Goal: Information Seeking & Learning: Learn about a topic

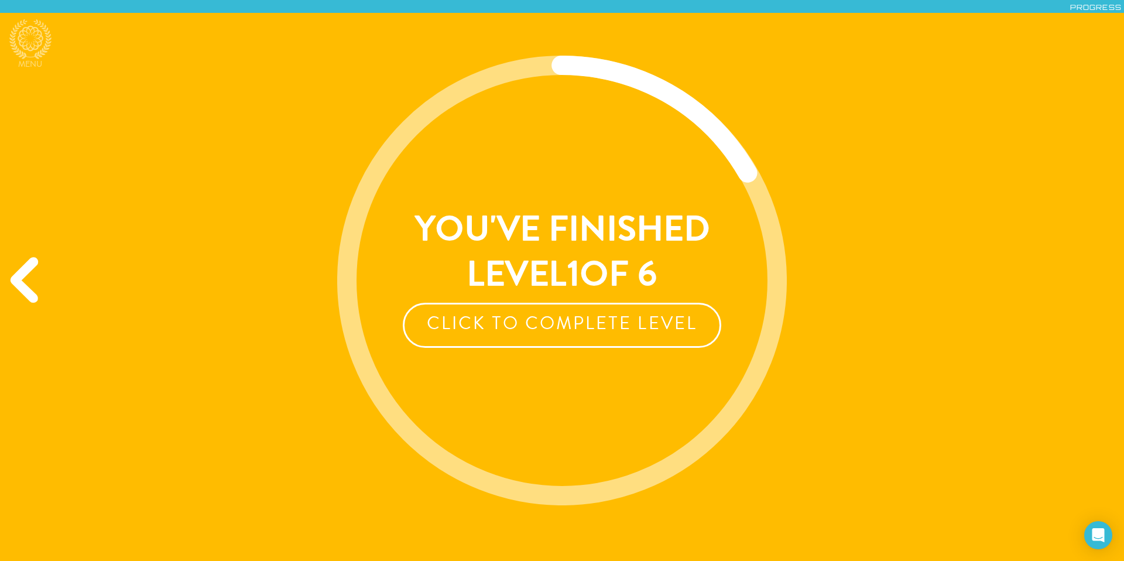
click at [20, 288] on div "Previous" at bounding box center [27, 280] width 54 height 168
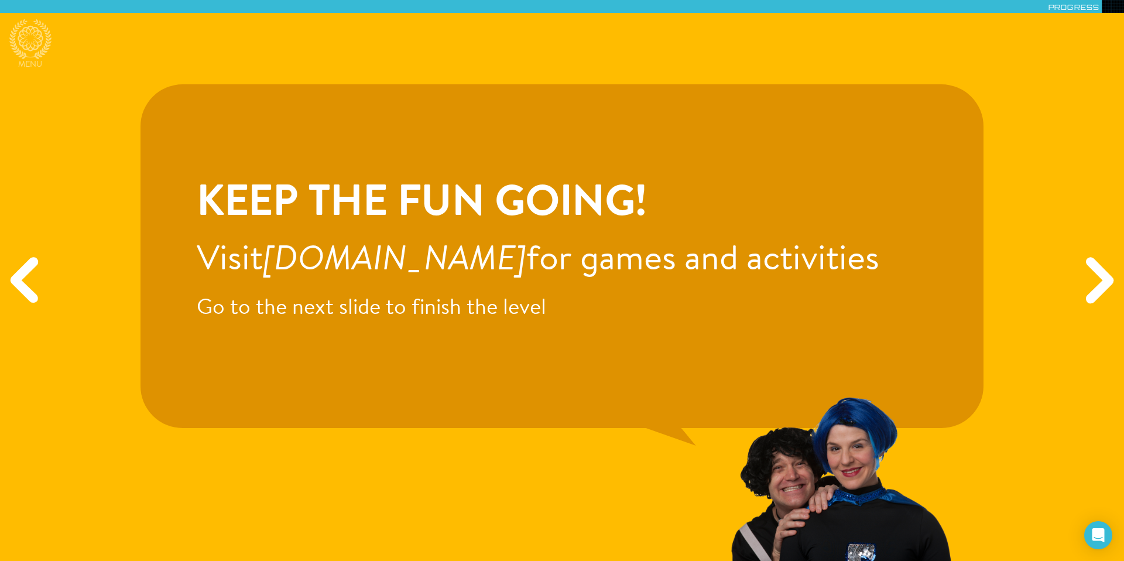
click at [20, 288] on div "Previous" at bounding box center [27, 280] width 54 height 168
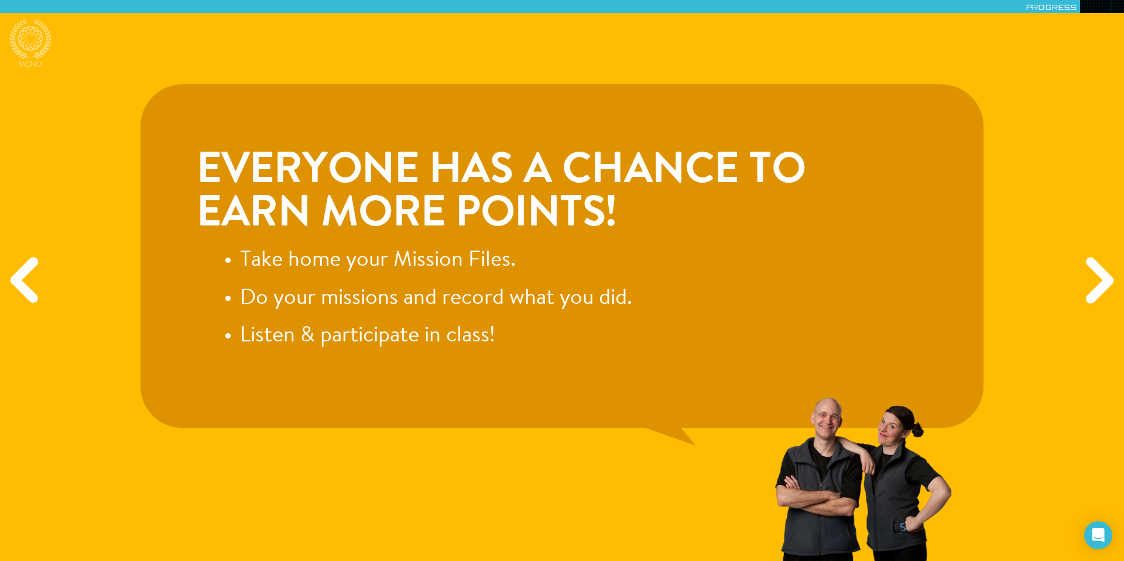
click at [20, 288] on div "Previous" at bounding box center [27, 280] width 54 height 168
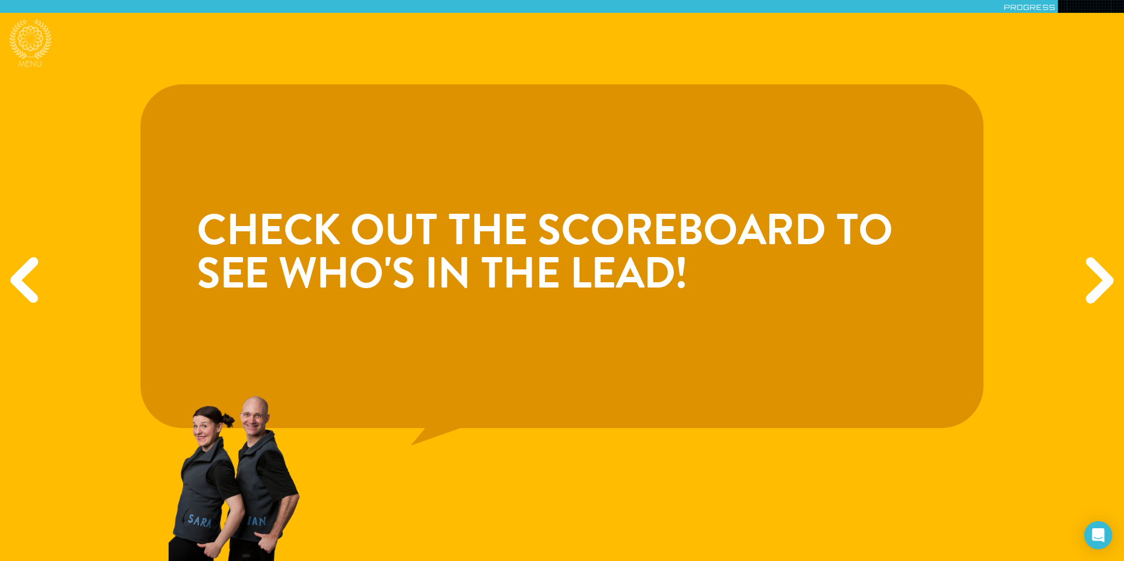
click at [31, 280] on div "Previous" at bounding box center [27, 280] width 54 height 168
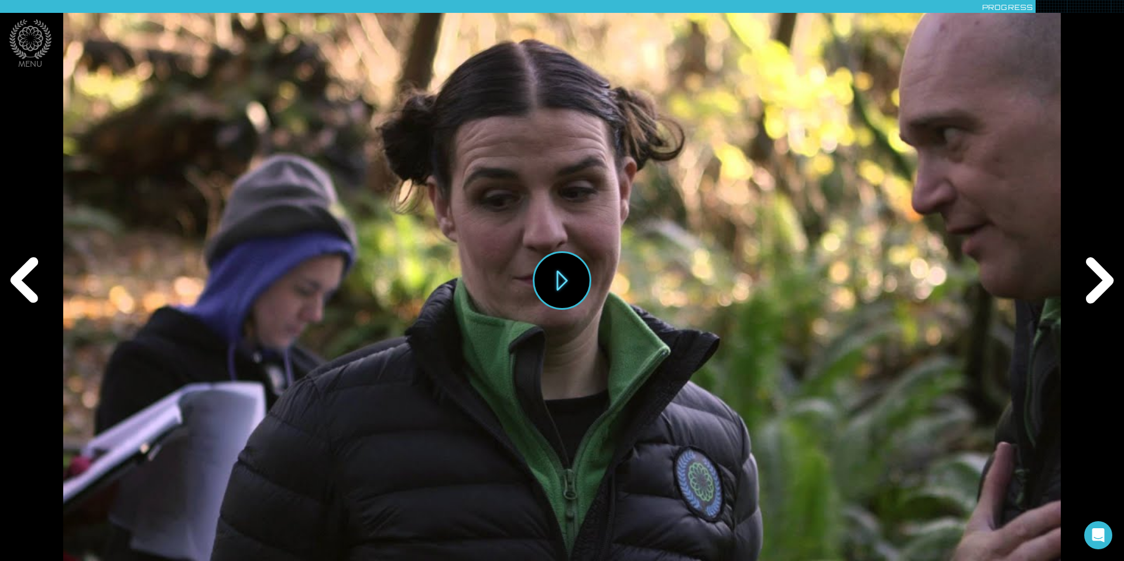
click at [1090, 267] on div "Next" at bounding box center [1097, 280] width 54 height 168
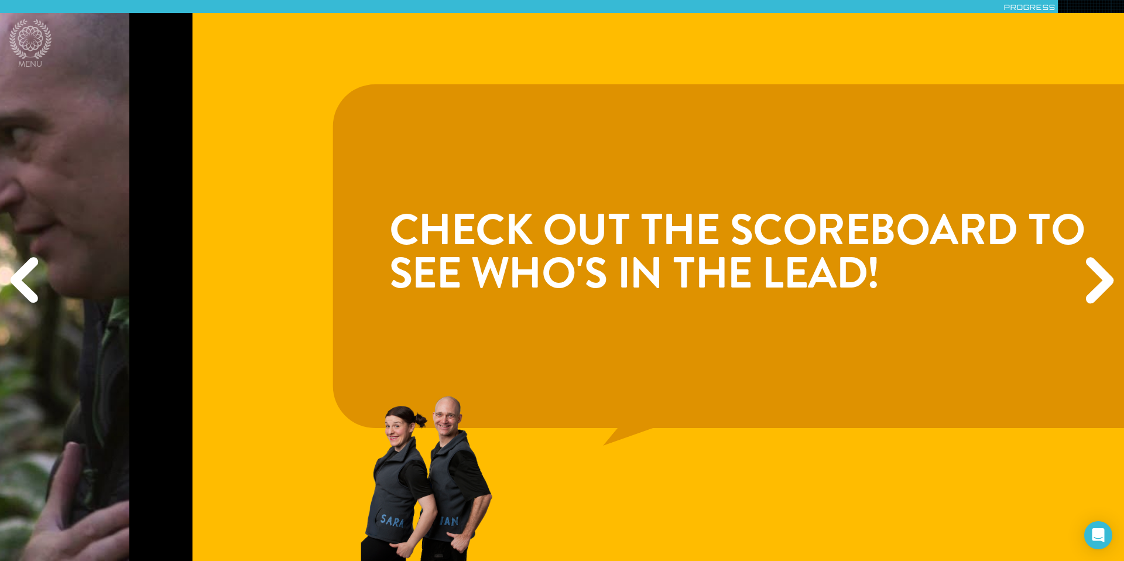
click at [1090, 267] on div "Next" at bounding box center [1097, 280] width 54 height 168
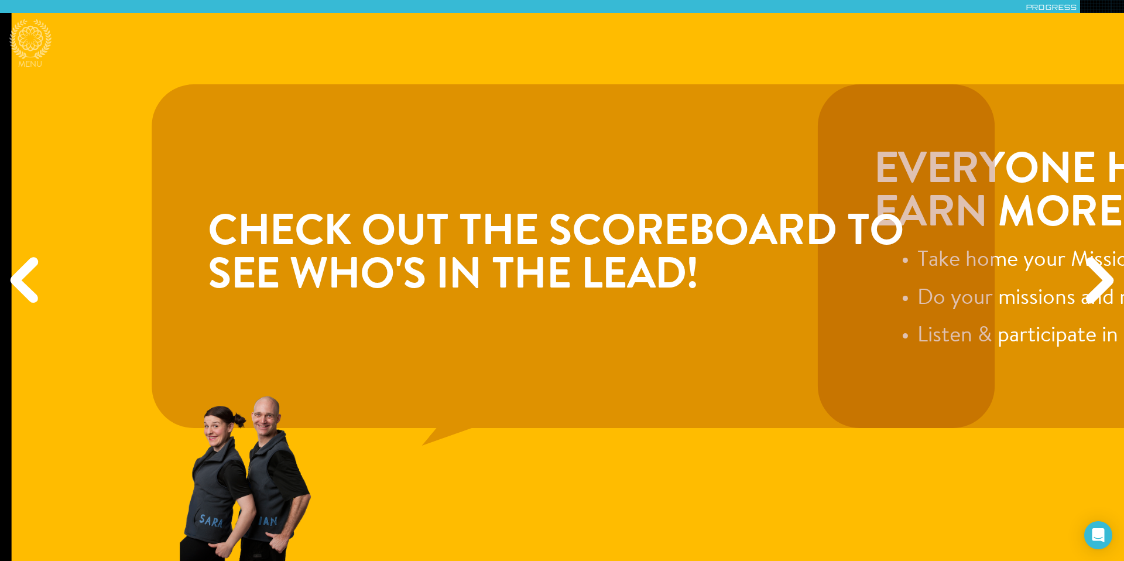
click at [1090, 267] on div "Next" at bounding box center [1097, 280] width 54 height 168
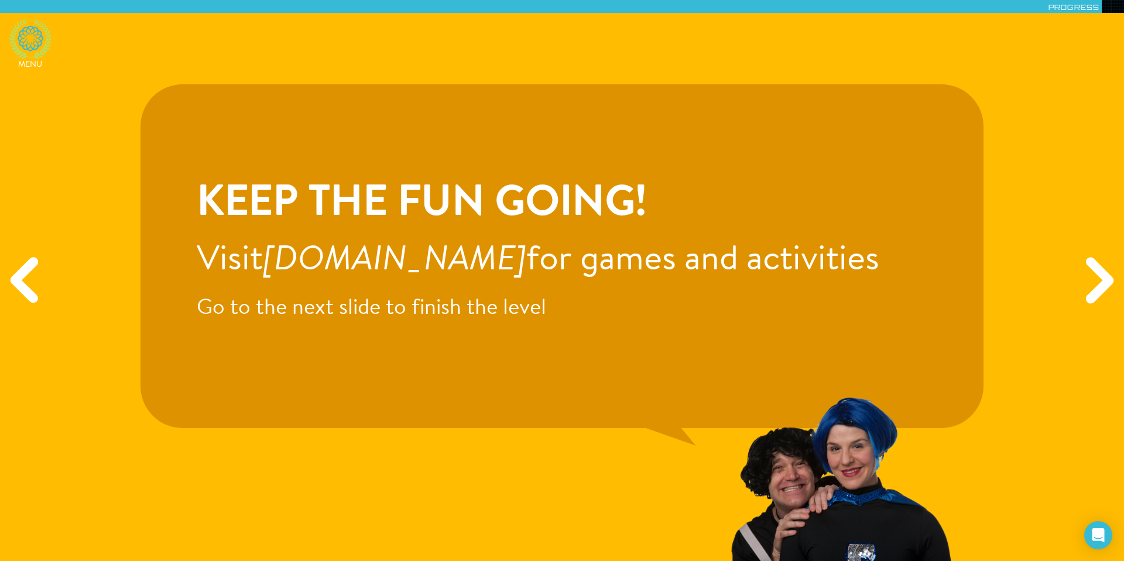
click at [33, 33] on icon at bounding box center [30, 39] width 42 height 40
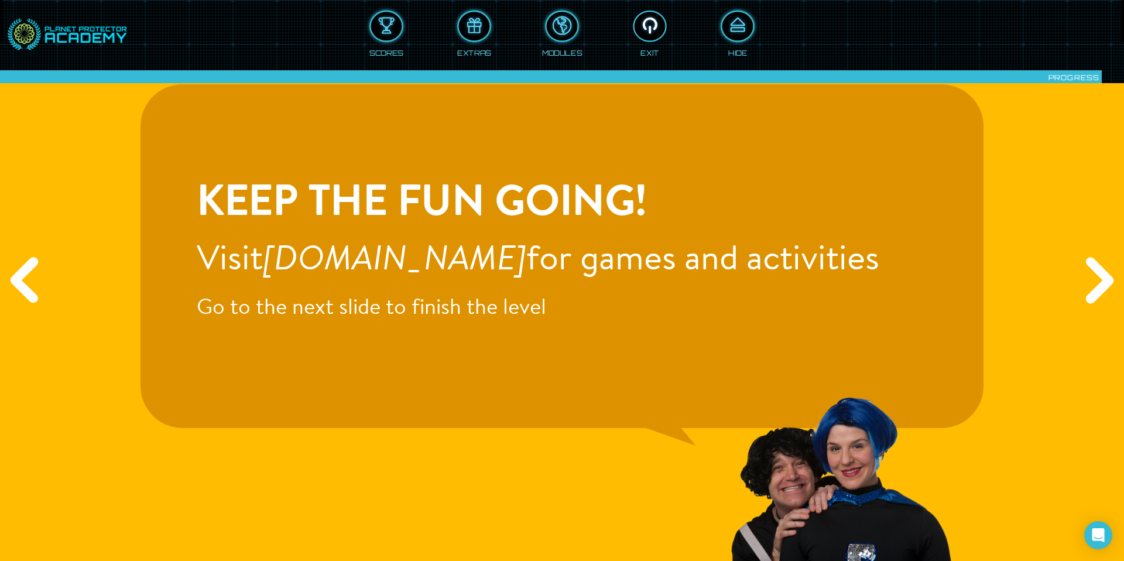
click at [648, 24] on div at bounding box center [650, 26] width 31 height 23
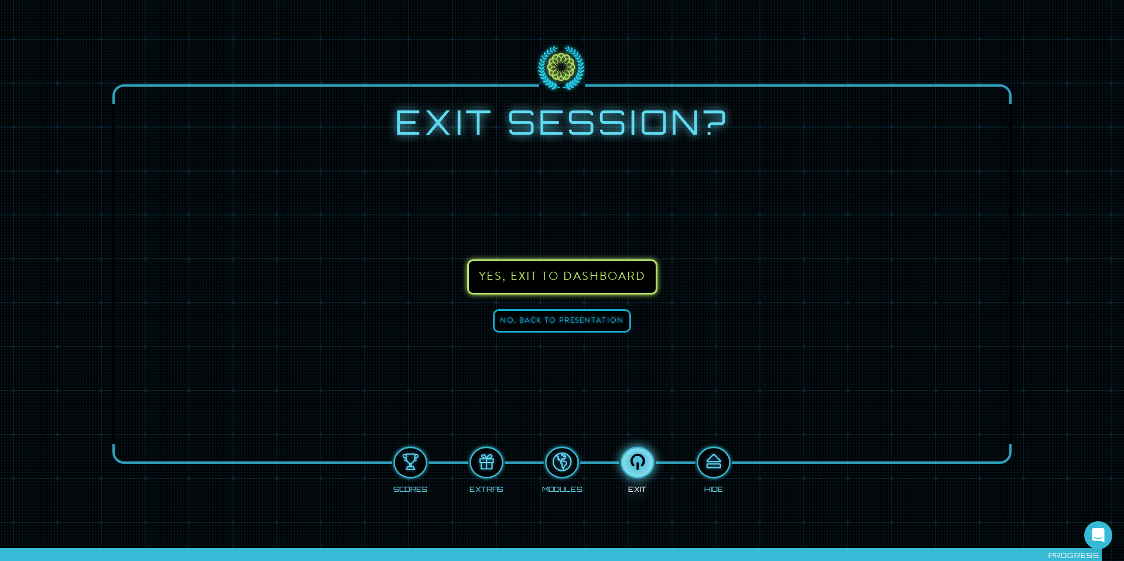
click at [621, 273] on button "Yes, exit to DASHBOARD" at bounding box center [562, 276] width 190 height 35
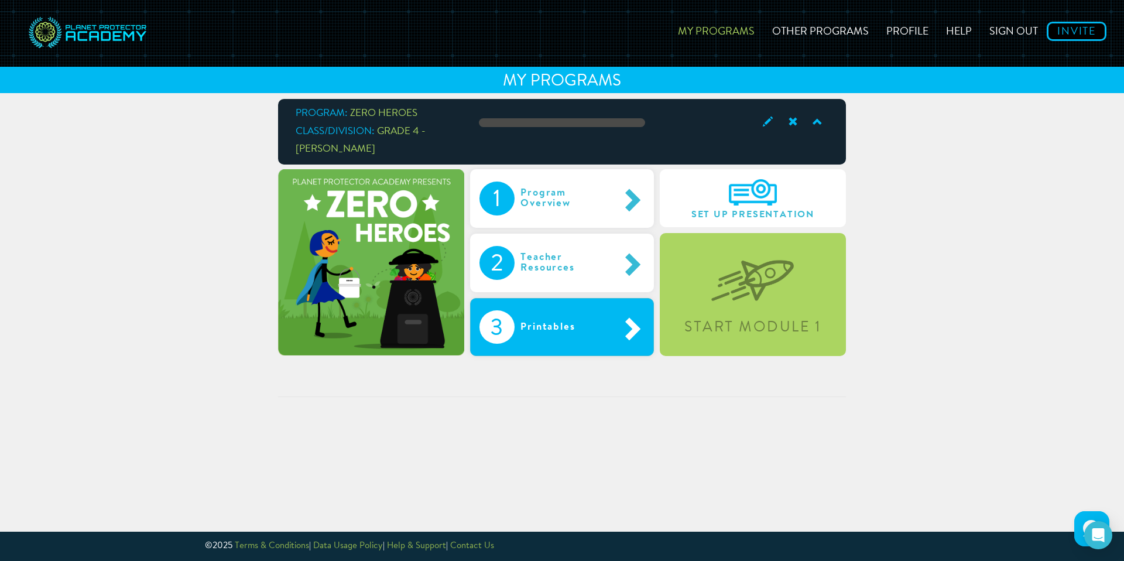
click at [626, 316] on span at bounding box center [632, 328] width 26 height 25
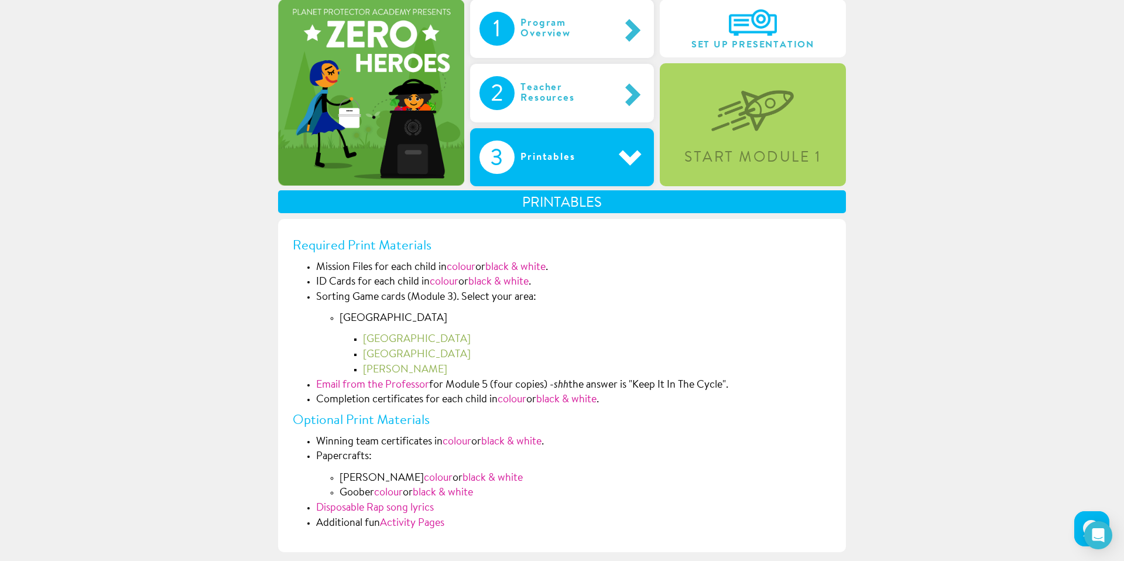
scroll to position [246, 0]
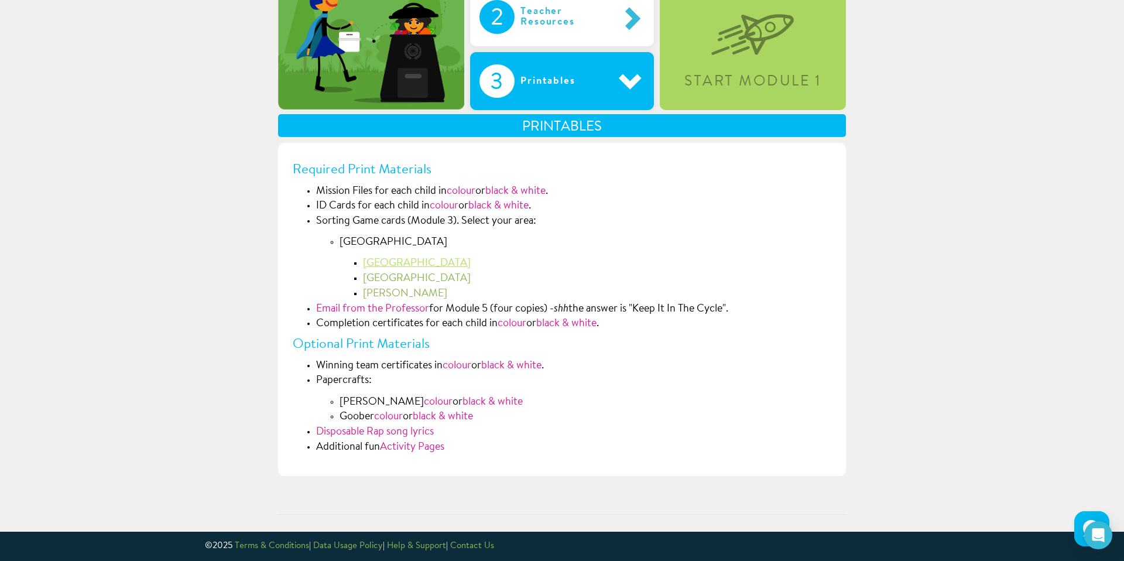
click at [388, 261] on link "[GEOGRAPHIC_DATA]" at bounding box center [417, 263] width 108 height 11
click at [468, 187] on link "colour" at bounding box center [461, 191] width 29 height 11
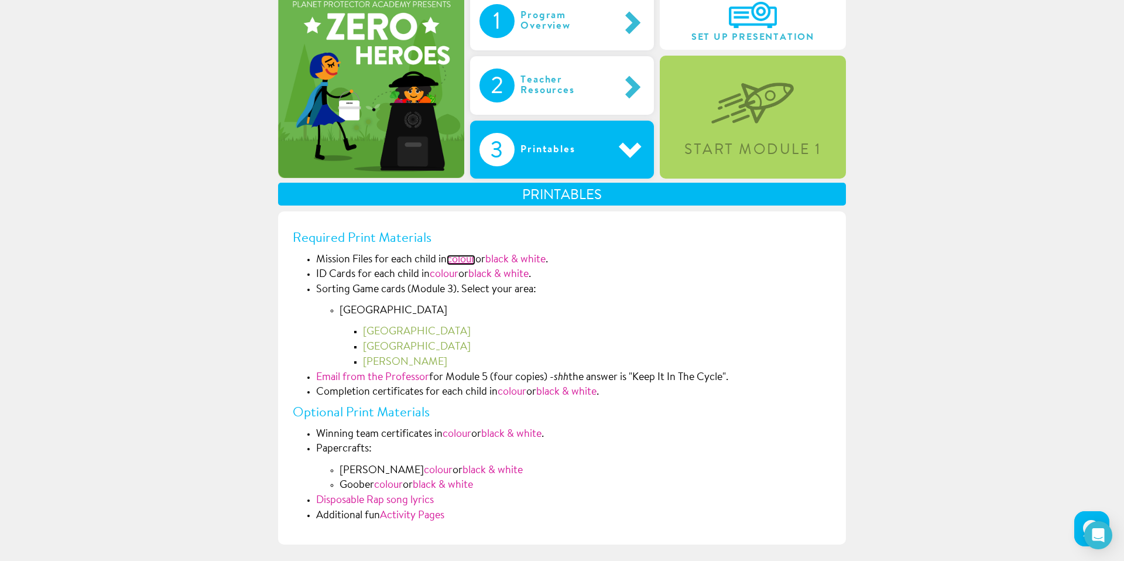
scroll to position [170, 0]
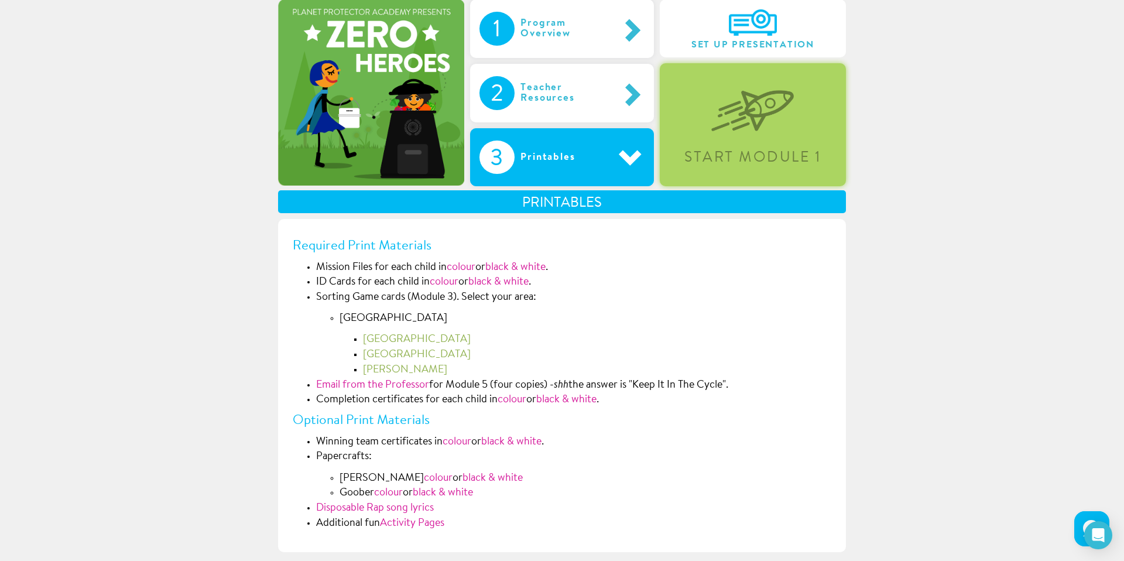
click at [768, 117] on img at bounding box center [752, 101] width 83 height 60
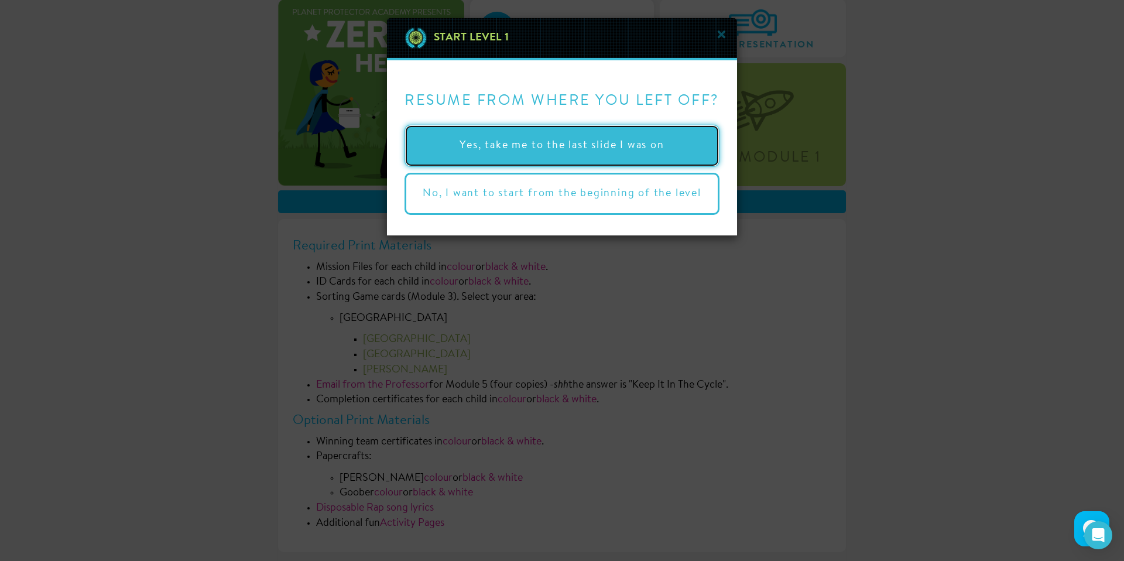
click at [662, 145] on button "Yes, take me to the last slide I was on" at bounding box center [562, 146] width 315 height 42
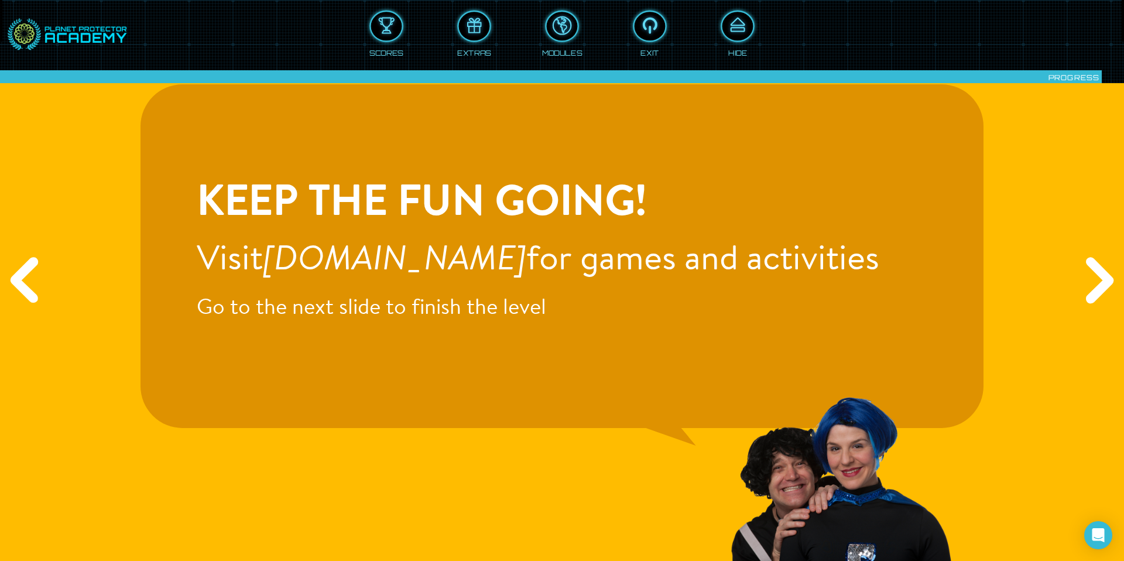
click at [1099, 290] on div "Next" at bounding box center [1097, 280] width 54 height 168
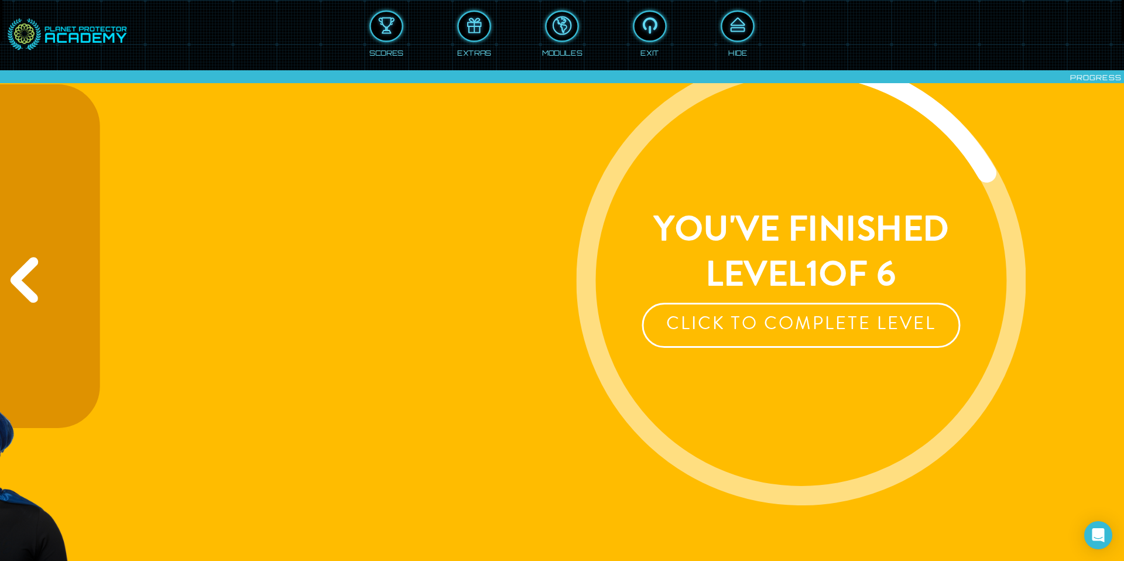
click at [1099, 290] on div "Next" at bounding box center [1097, 280] width 54 height 168
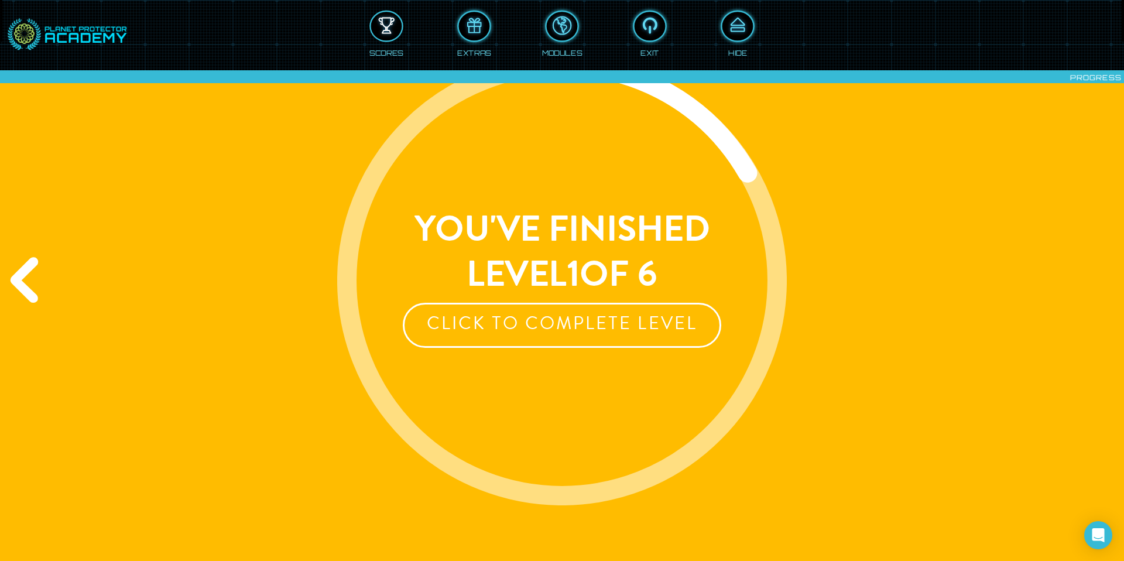
click at [391, 25] on div at bounding box center [386, 26] width 31 height 23
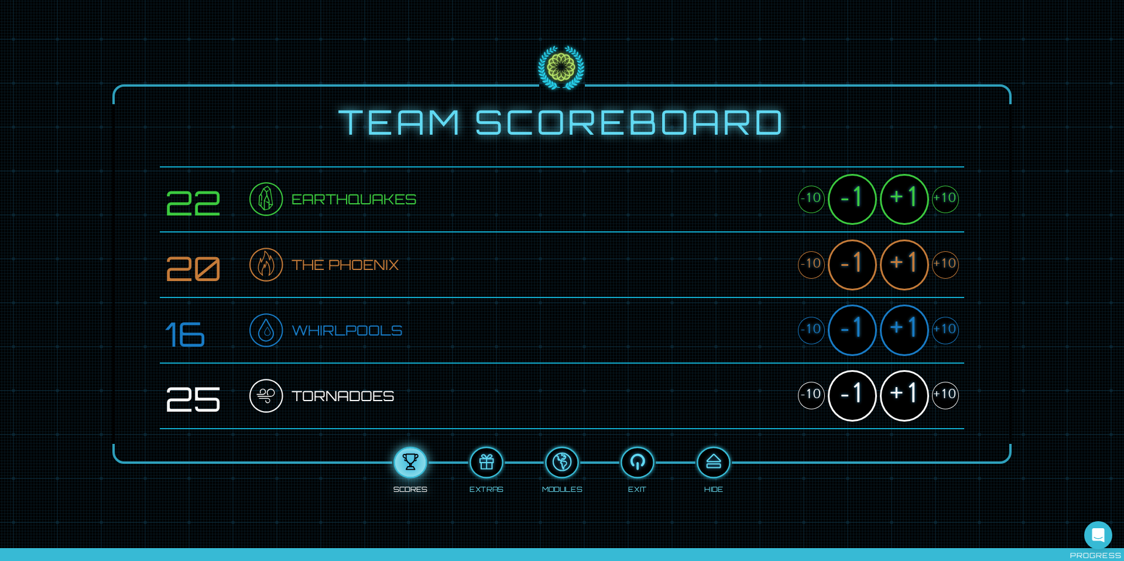
click at [948, 204] on div "+10" at bounding box center [945, 200] width 27 height 28
click at [948, 203] on div "+10" at bounding box center [945, 200] width 27 height 28
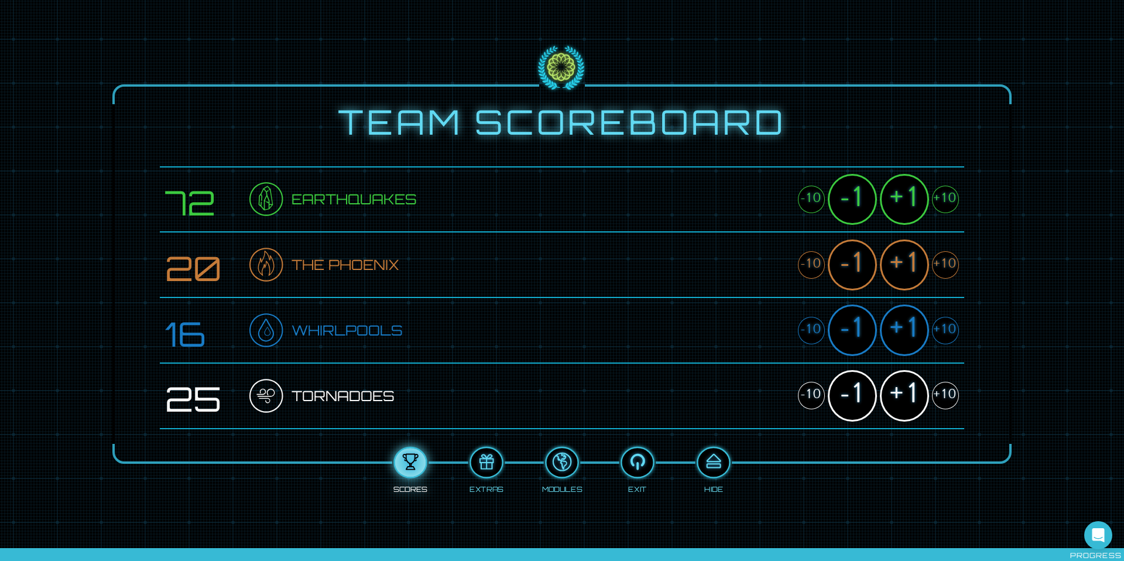
click at [948, 203] on div "+10" at bounding box center [945, 200] width 27 height 28
click at [948, 201] on div "+10" at bounding box center [945, 200] width 27 height 28
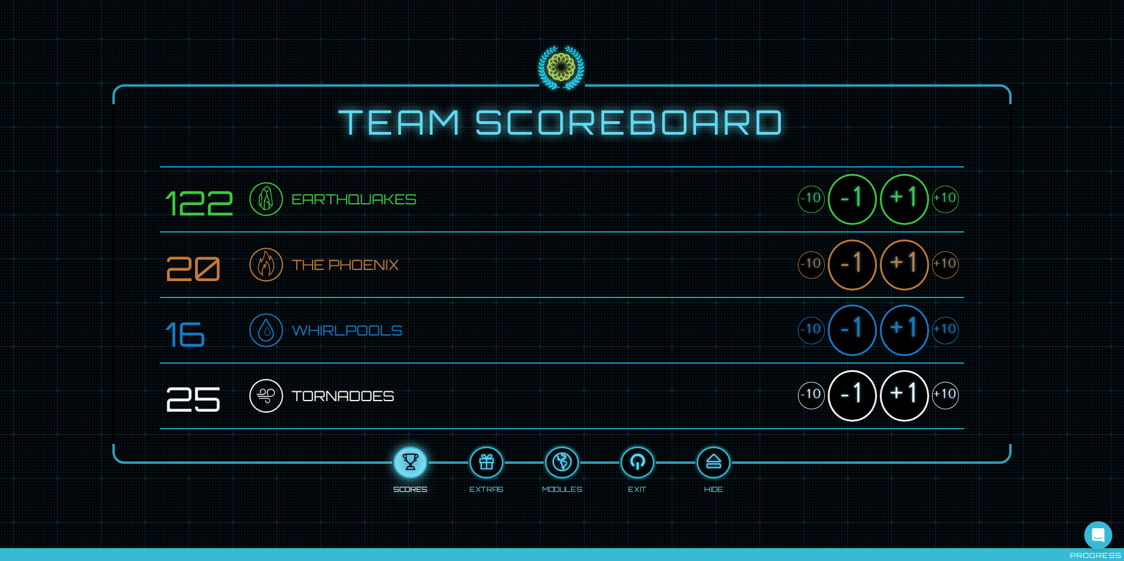
click at [948, 201] on div "+10" at bounding box center [945, 200] width 27 height 28
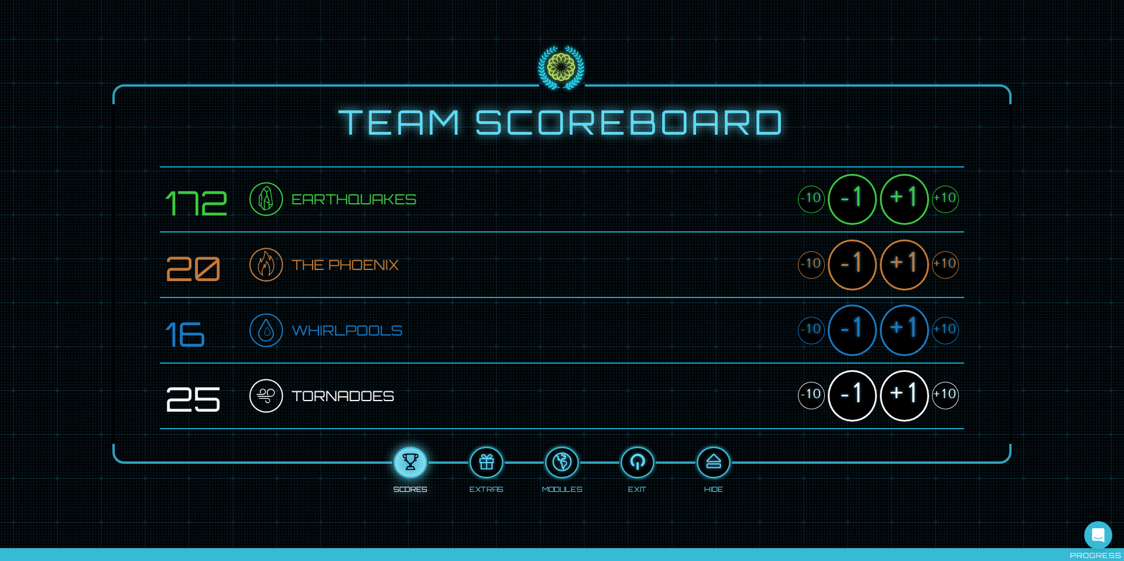
click at [948, 201] on div "+10" at bounding box center [945, 200] width 27 height 28
click at [948, 200] on div "+10" at bounding box center [945, 200] width 27 height 28
click at [948, 198] on div "+10" at bounding box center [945, 200] width 27 height 28
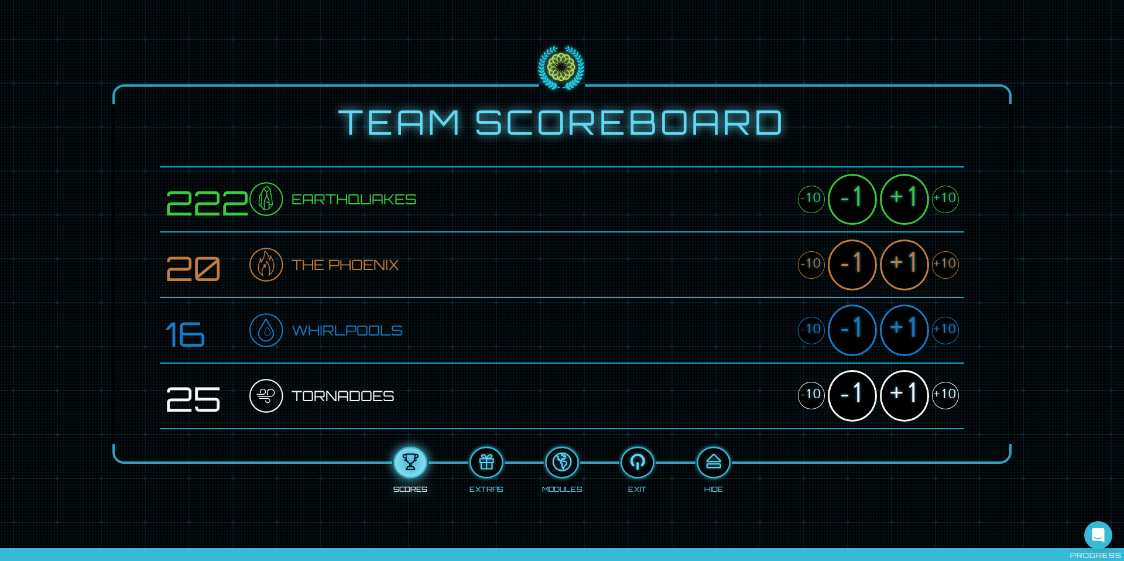
click at [944, 196] on div "+10" at bounding box center [945, 200] width 27 height 28
click at [856, 203] on div "-1" at bounding box center [852, 199] width 49 height 51
click at [950, 327] on div "+10" at bounding box center [945, 331] width 27 height 28
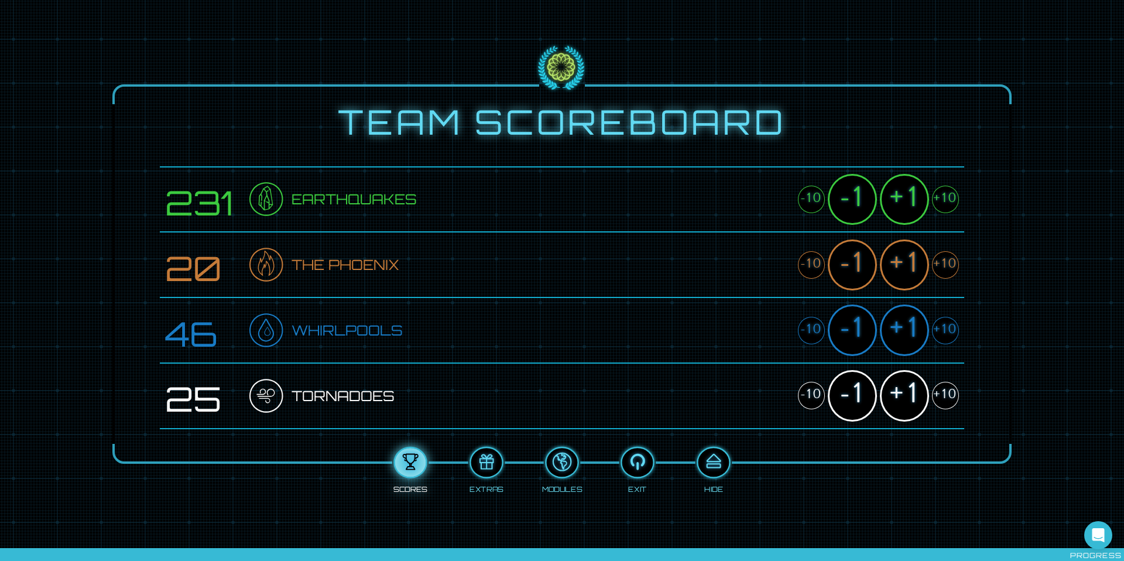
click at [950, 327] on div "+10" at bounding box center [945, 331] width 27 height 28
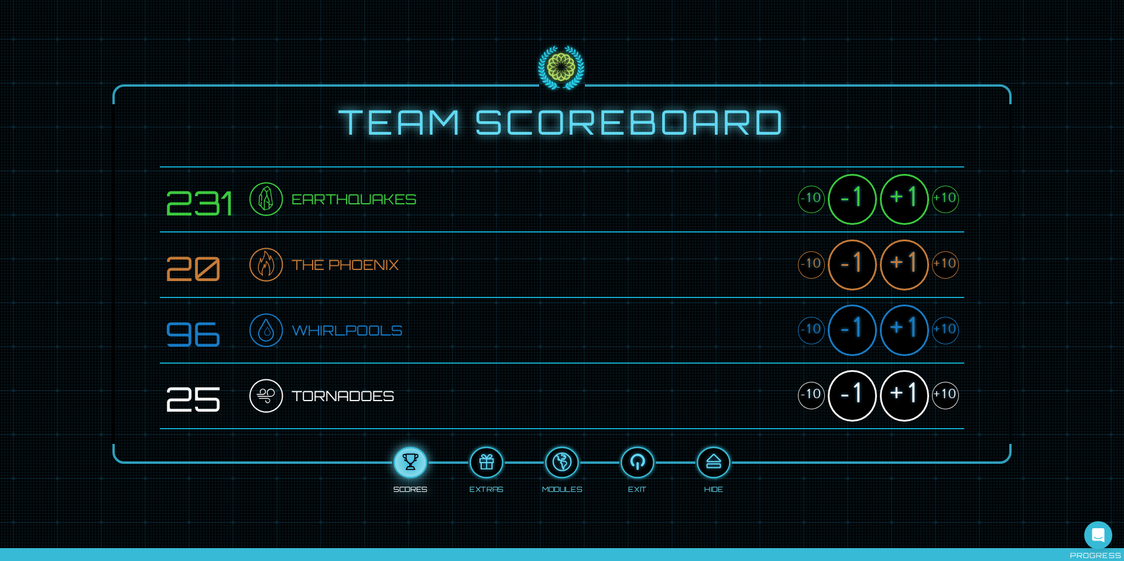
click at [950, 327] on div "+10" at bounding box center [945, 331] width 27 height 28
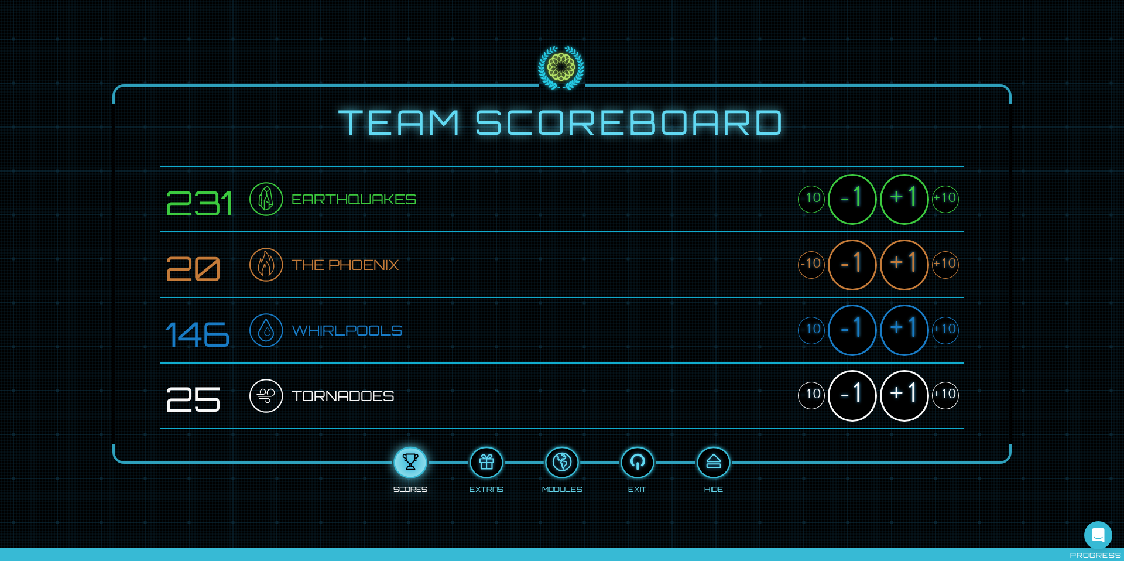
click at [950, 327] on div "+10" at bounding box center [945, 331] width 27 height 28
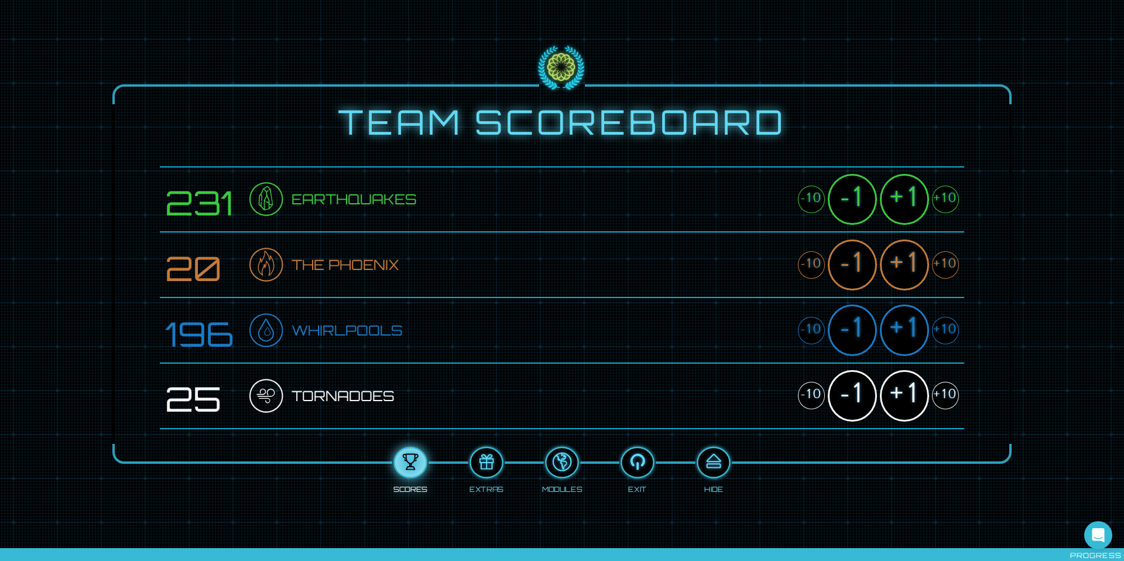
click at [896, 329] on div "+1" at bounding box center [904, 329] width 49 height 51
click at [896, 330] on div "+1" at bounding box center [904, 329] width 49 height 51
click at [948, 262] on div "+10" at bounding box center [945, 265] width 27 height 28
click at [948, 261] on div "+10" at bounding box center [945, 265] width 27 height 28
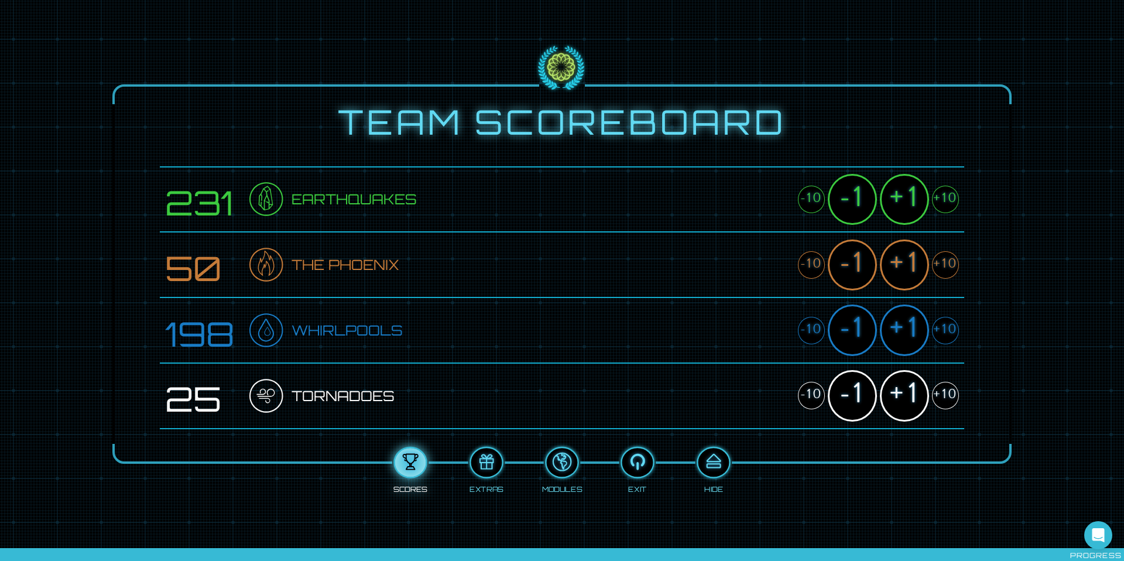
click at [948, 261] on div "+10" at bounding box center [945, 265] width 27 height 28
click at [948, 259] on div "+10" at bounding box center [945, 265] width 27 height 28
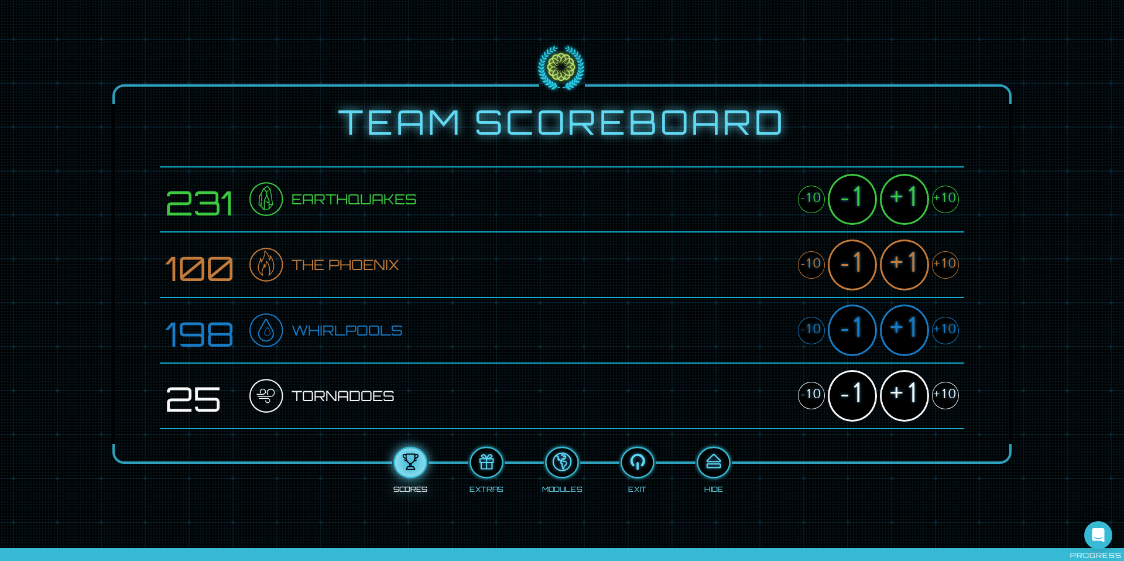
click at [948, 259] on div "+10" at bounding box center [945, 265] width 27 height 28
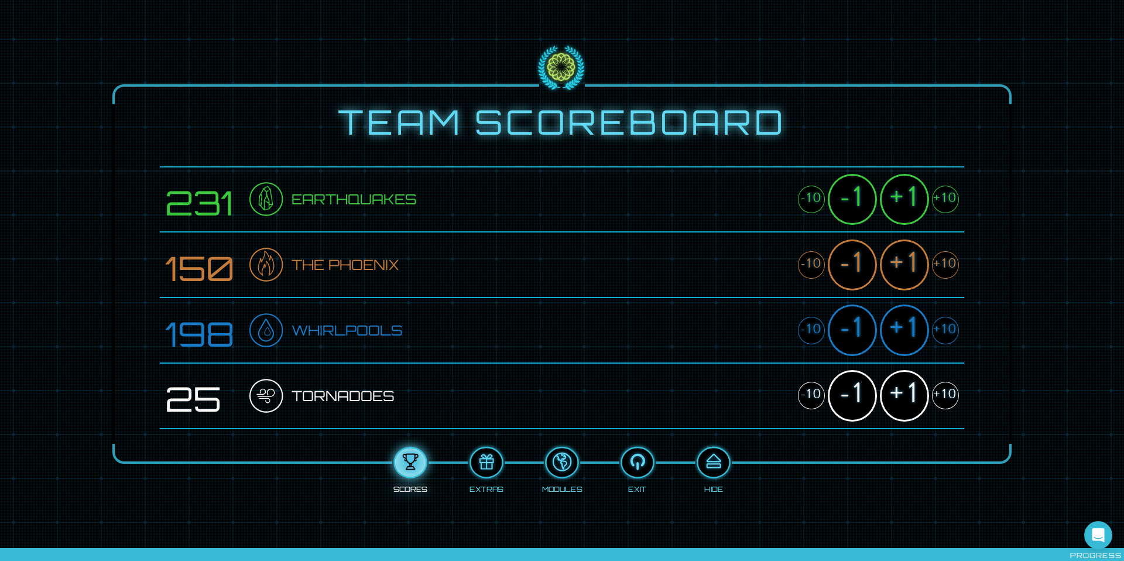
click at [948, 258] on div "+10" at bounding box center [945, 265] width 27 height 28
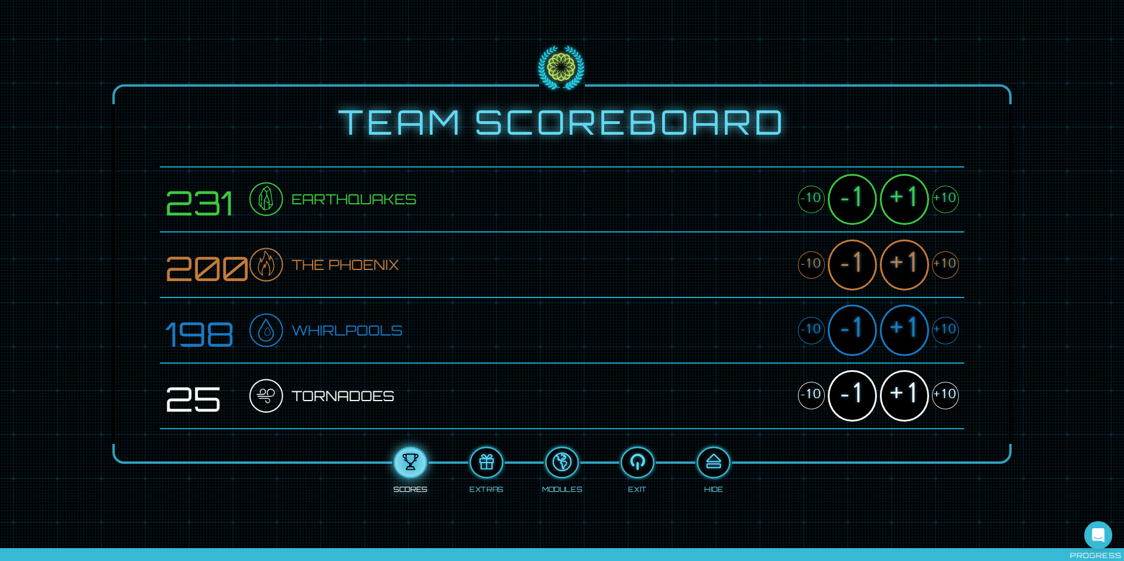
click at [948, 258] on div "+10" at bounding box center [945, 265] width 27 height 28
click at [859, 261] on div "-1" at bounding box center [852, 264] width 49 height 51
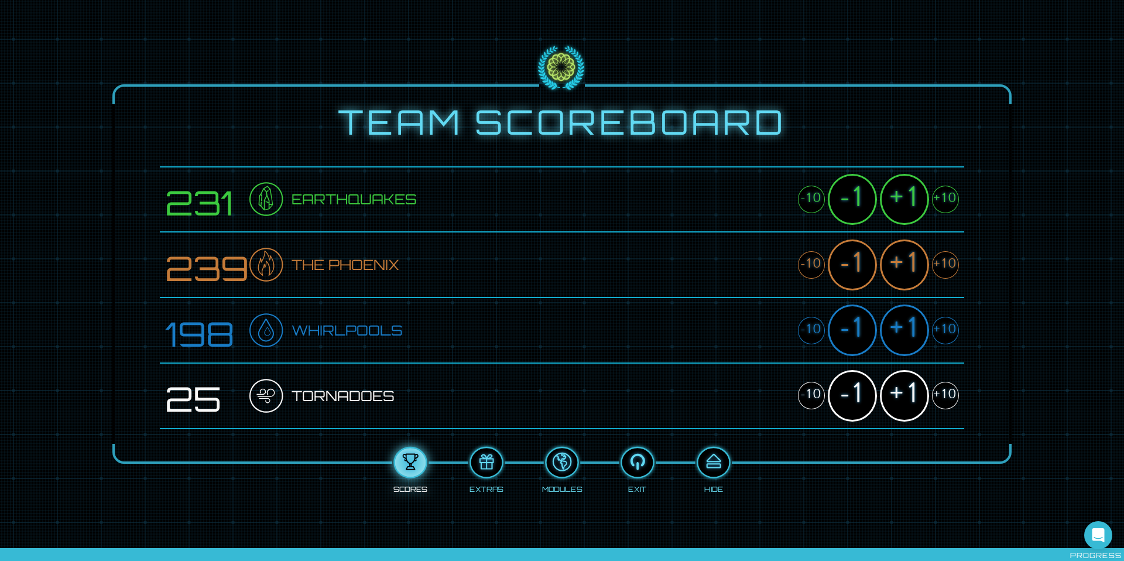
click at [859, 261] on div "-1" at bounding box center [852, 264] width 49 height 51
click at [945, 394] on div "+10" at bounding box center [945, 396] width 27 height 28
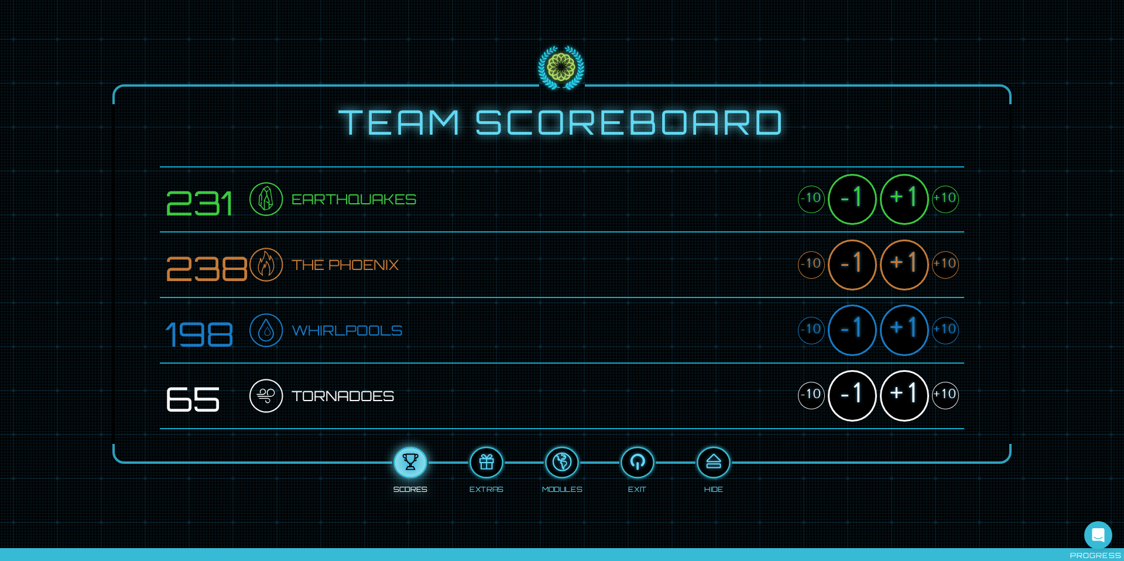
click at [945, 394] on div "+10" at bounding box center [945, 396] width 27 height 28
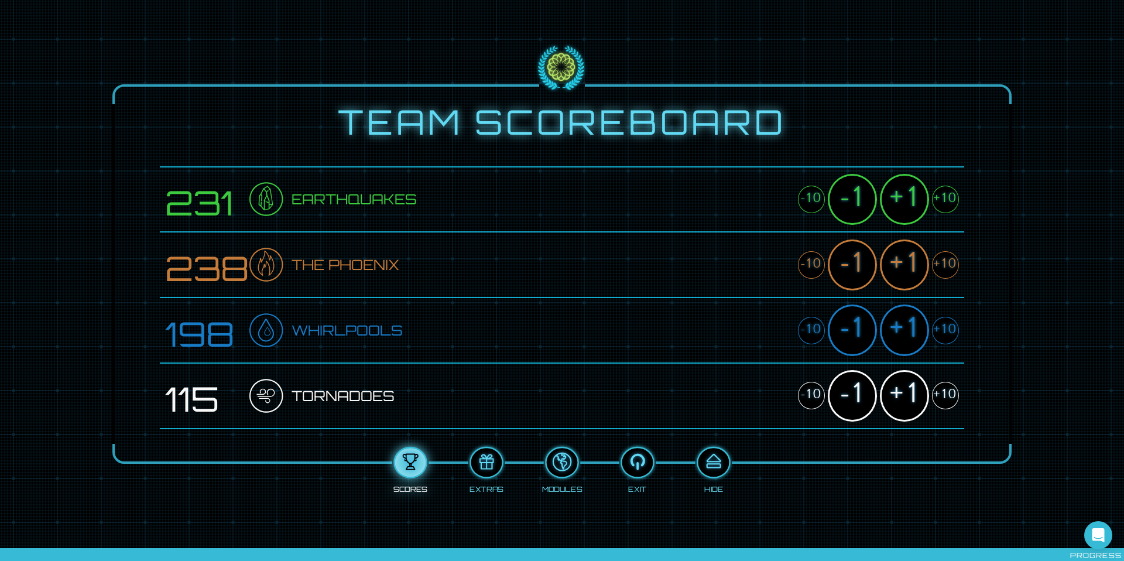
click at [945, 394] on div "+10" at bounding box center [945, 396] width 27 height 28
click at [945, 391] on div "+10" at bounding box center [945, 396] width 27 height 28
click at [945, 390] on div "+10" at bounding box center [945, 396] width 27 height 28
click at [945, 389] on div "+10" at bounding box center [945, 396] width 27 height 28
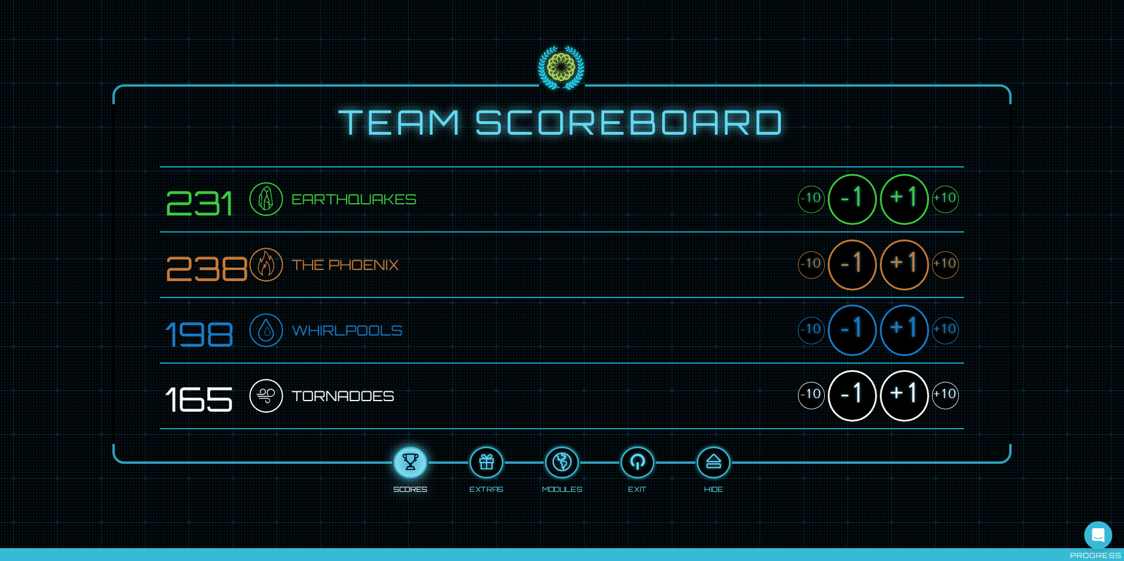
click at [945, 389] on div "+10" at bounding box center [945, 396] width 27 height 28
click at [848, 392] on div "-1" at bounding box center [852, 395] width 49 height 51
click at [897, 393] on div "+1" at bounding box center [904, 395] width 49 height 51
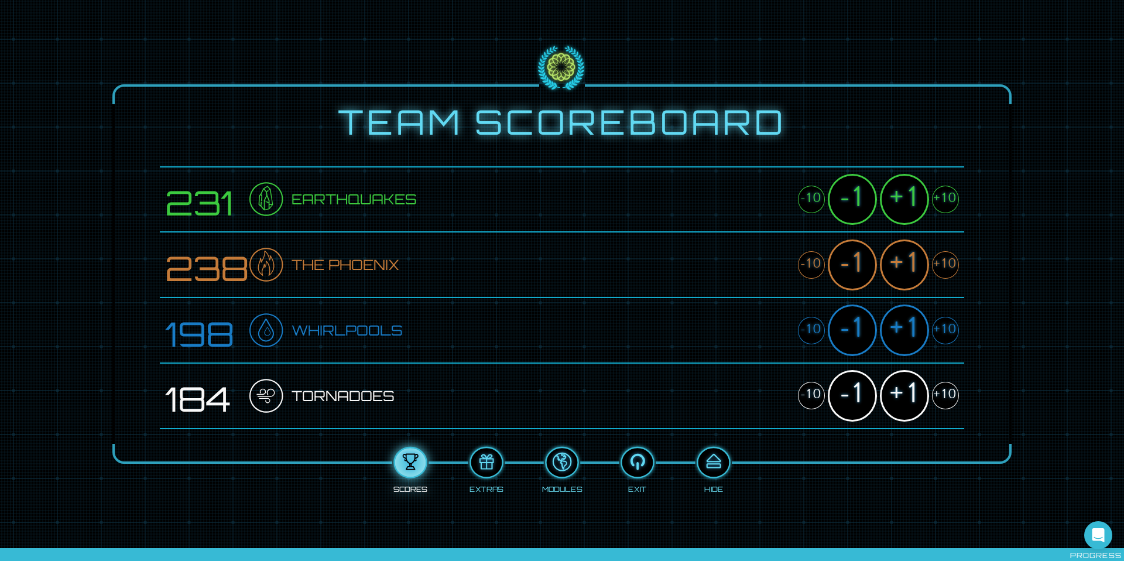
click at [908, 269] on div "+1" at bounding box center [904, 264] width 49 height 51
click at [710, 463] on div at bounding box center [713, 462] width 31 height 23
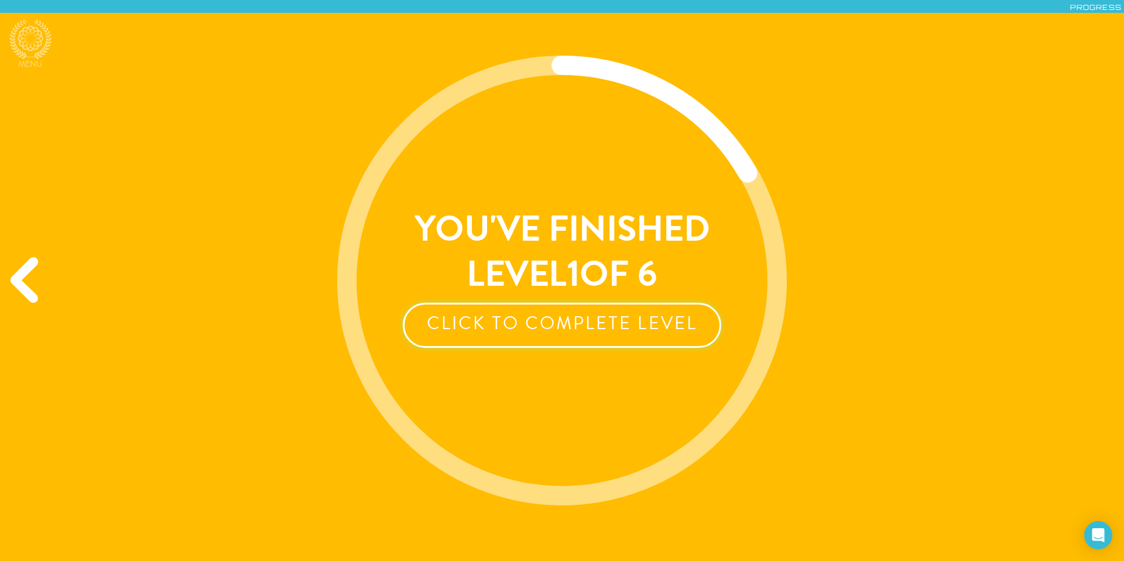
click at [629, 326] on button "Click to Complete Level" at bounding box center [562, 325] width 318 height 45
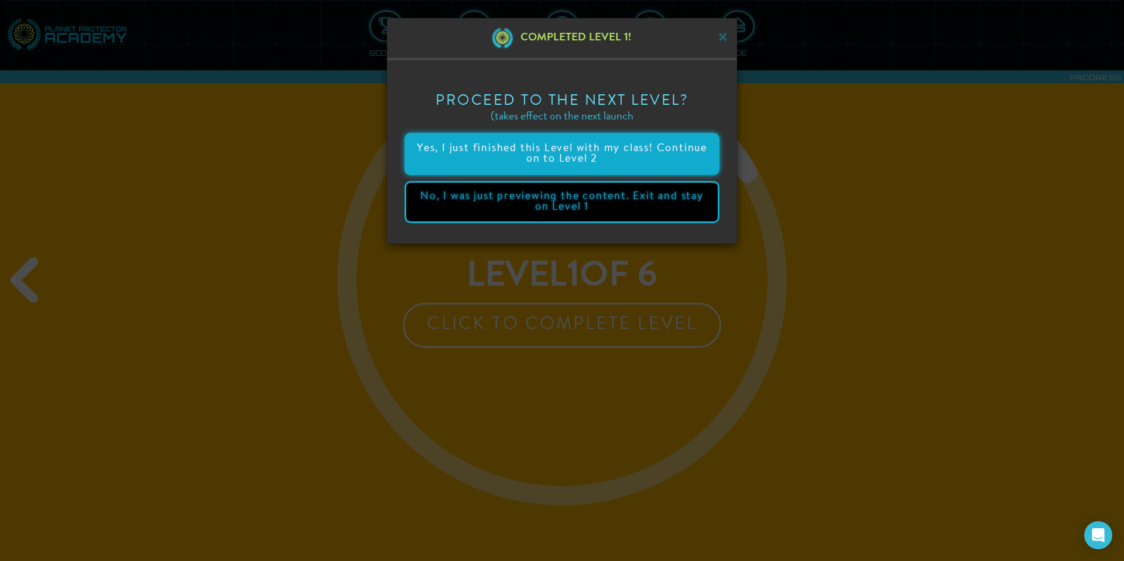
click at [658, 153] on button "Yes, I just finished this Level with my class! Continue on to Level 2" at bounding box center [562, 154] width 315 height 42
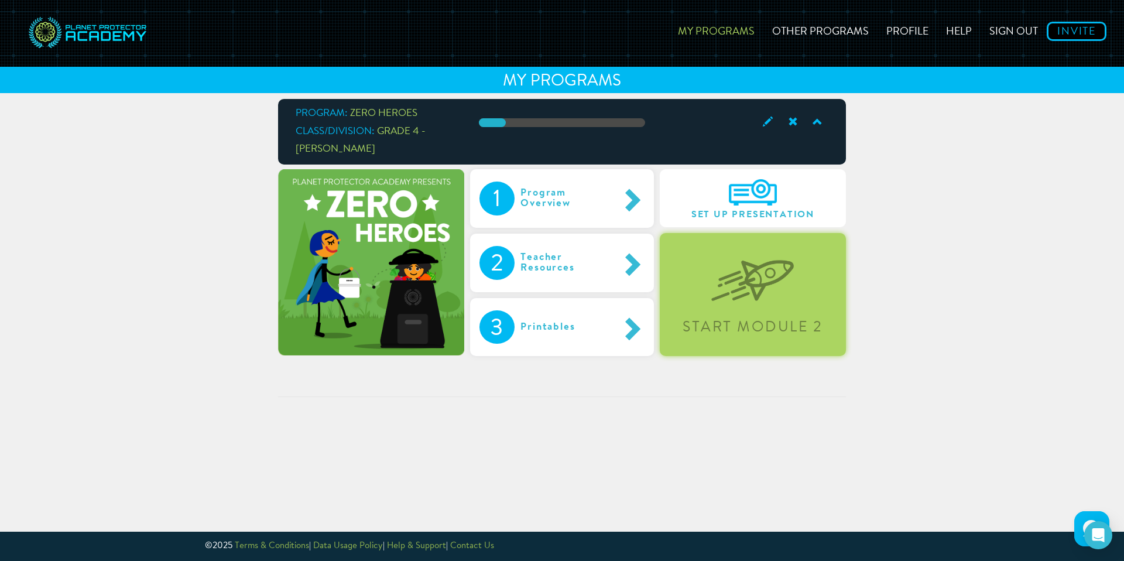
click at [741, 274] on img at bounding box center [752, 271] width 83 height 60
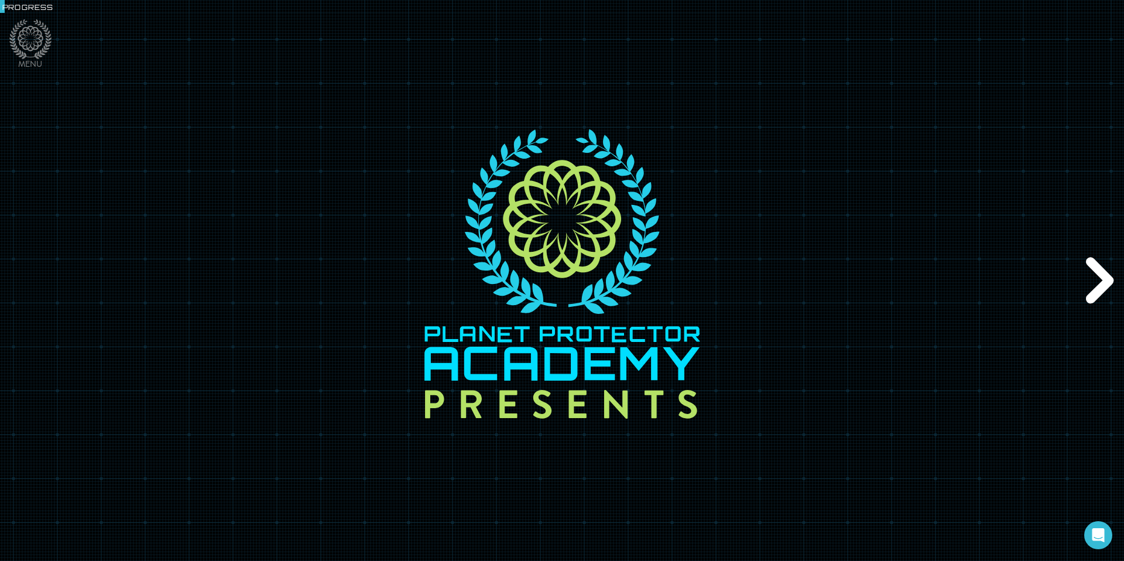
click at [1104, 279] on div "Next" at bounding box center [1097, 280] width 54 height 168
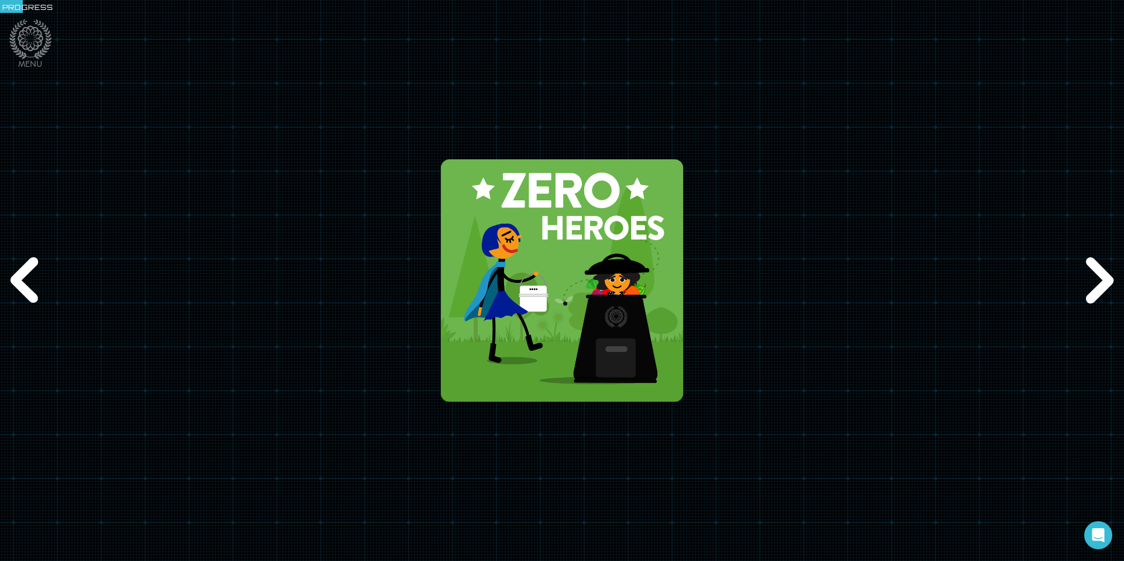
click at [1104, 279] on div "Next" at bounding box center [1097, 280] width 54 height 168
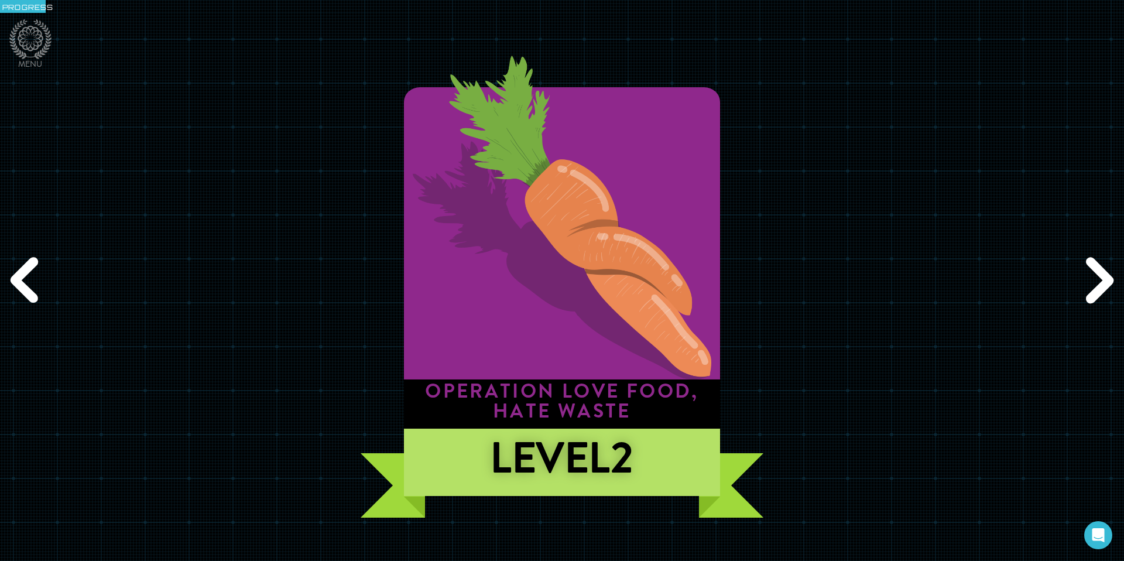
click at [1104, 279] on div "Next" at bounding box center [1097, 280] width 54 height 168
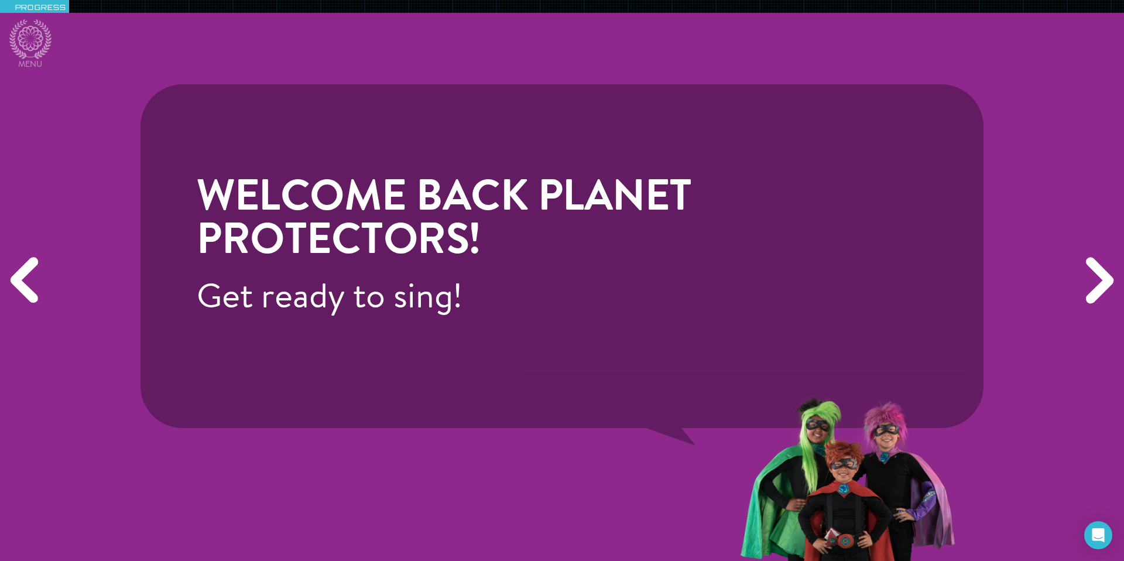
click at [1099, 282] on div "Next" at bounding box center [1097, 280] width 54 height 168
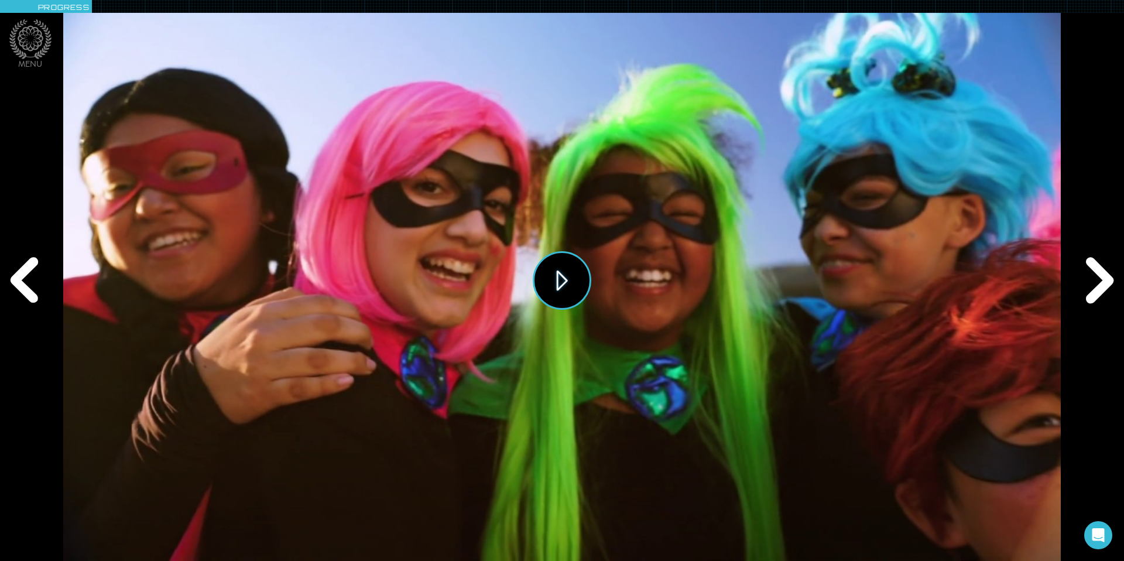
click at [561, 282] on button "Play" at bounding box center [562, 280] width 59 height 59
click at [1101, 278] on div "Next" at bounding box center [1097, 280] width 54 height 168
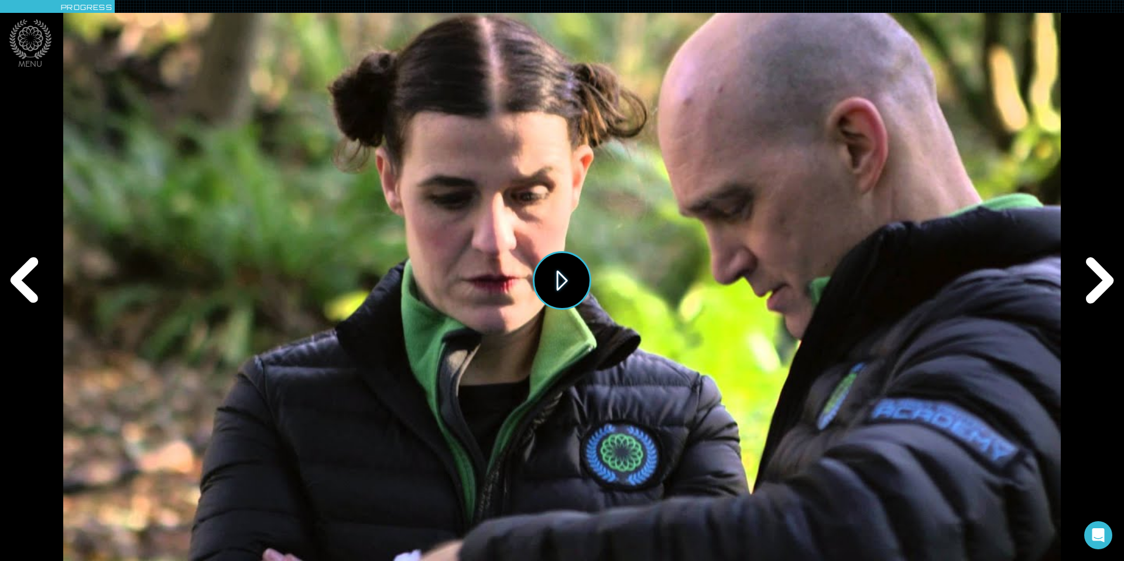
click at [571, 285] on button "Play" at bounding box center [562, 280] width 59 height 59
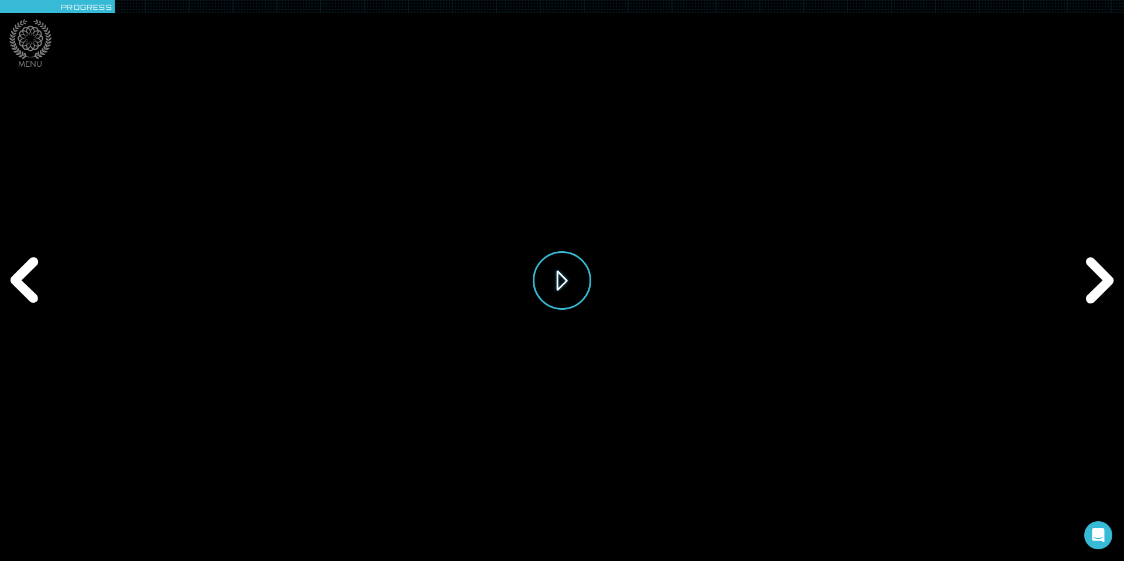
click at [571, 285] on button "Play" at bounding box center [562, 280] width 59 height 59
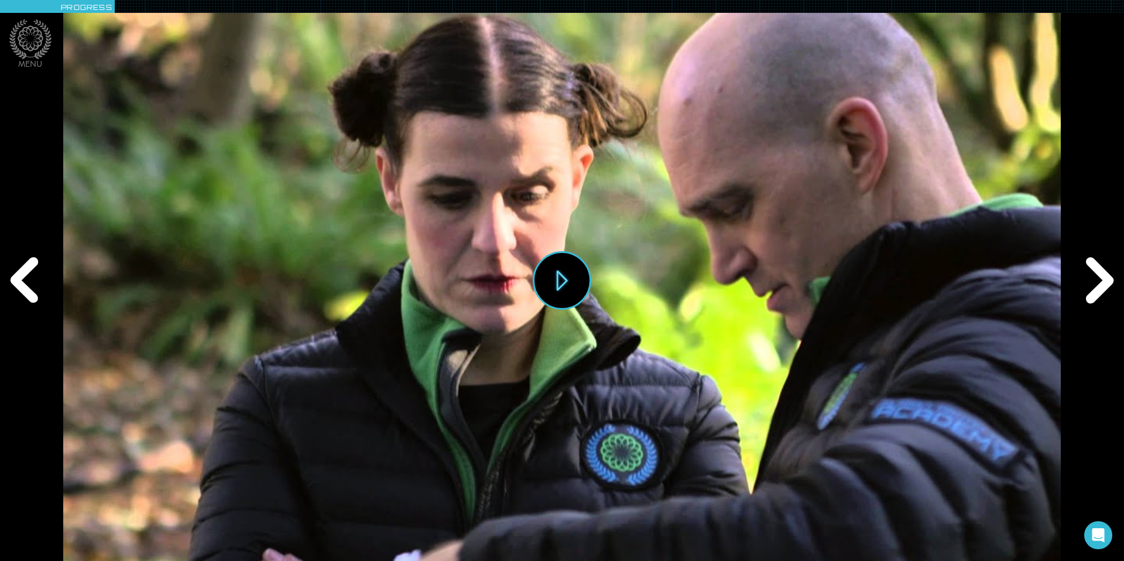
click at [1106, 282] on div "Next" at bounding box center [1097, 280] width 54 height 168
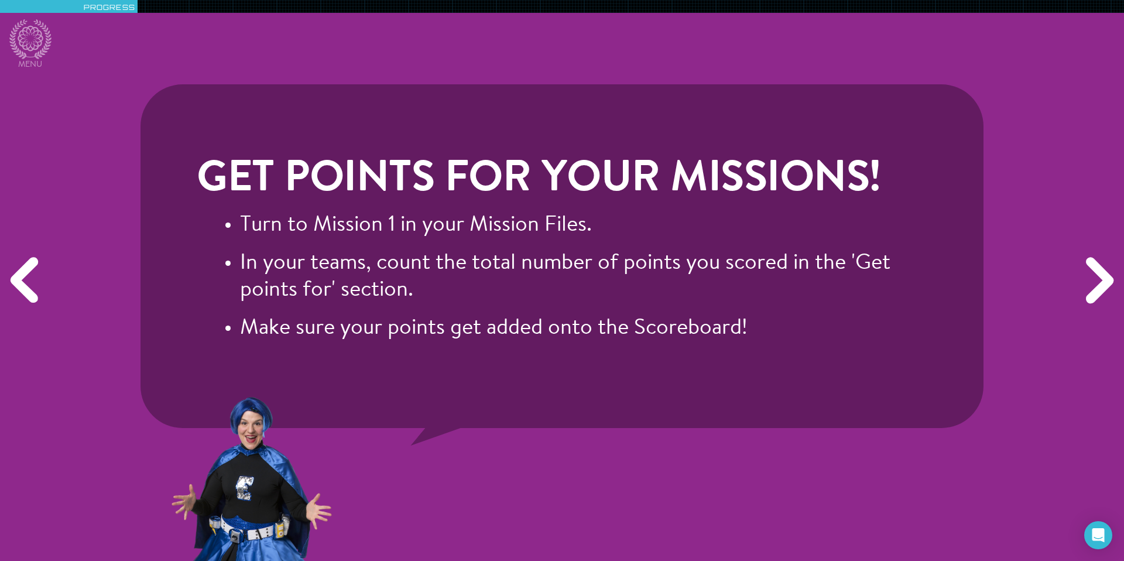
click at [1106, 281] on div "Next" at bounding box center [1097, 280] width 54 height 168
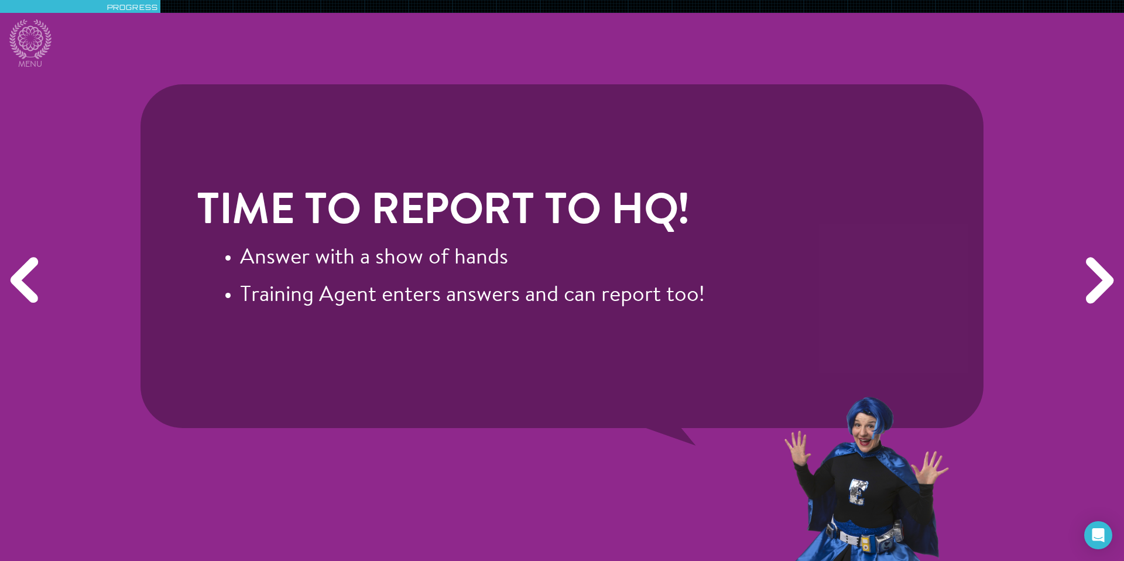
click at [1106, 280] on div "Next" at bounding box center [1097, 280] width 54 height 168
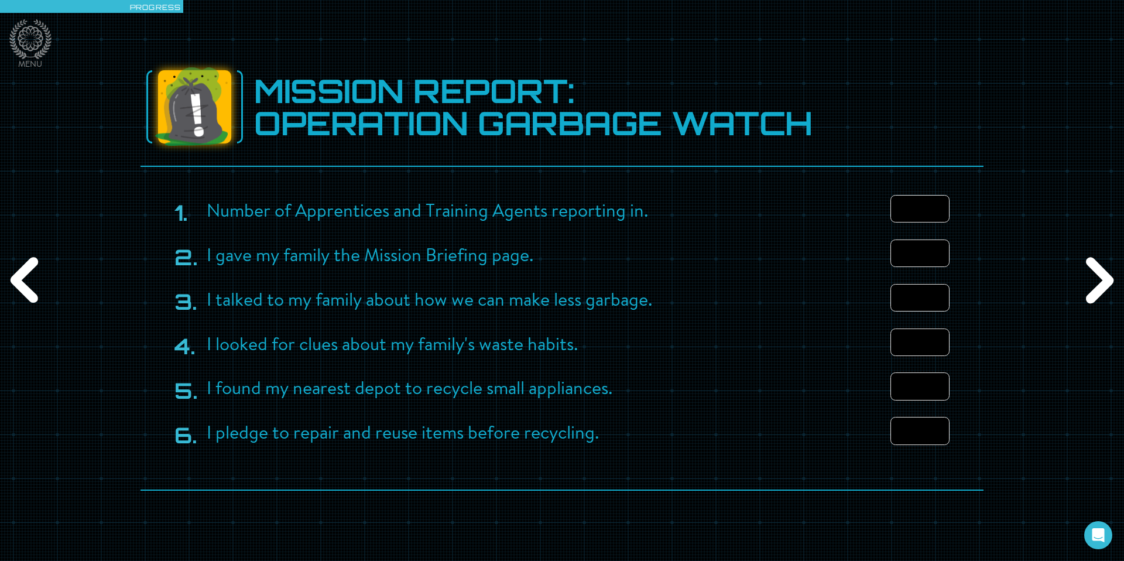
click at [925, 209] on input "number" at bounding box center [920, 209] width 59 height 28
type input "18"
click at [929, 253] on input "number" at bounding box center [920, 253] width 59 height 28
type input "18"
click at [919, 296] on input "number" at bounding box center [920, 298] width 59 height 28
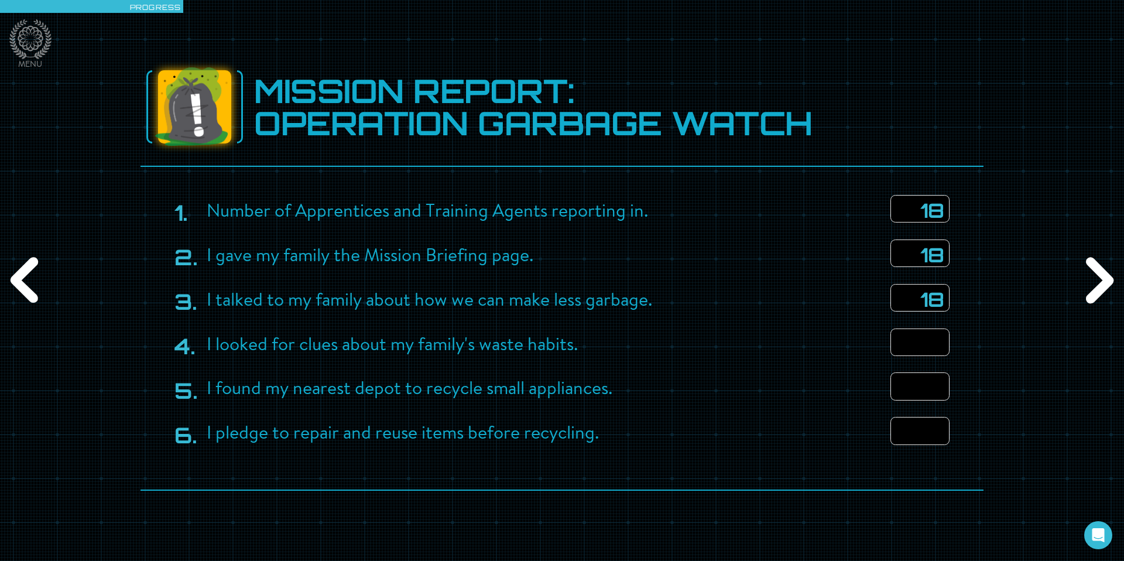
type input "18"
click at [922, 339] on input "number" at bounding box center [920, 342] width 59 height 28
type input "18"
click at [924, 388] on input "number" at bounding box center [920, 386] width 59 height 28
type input "14"
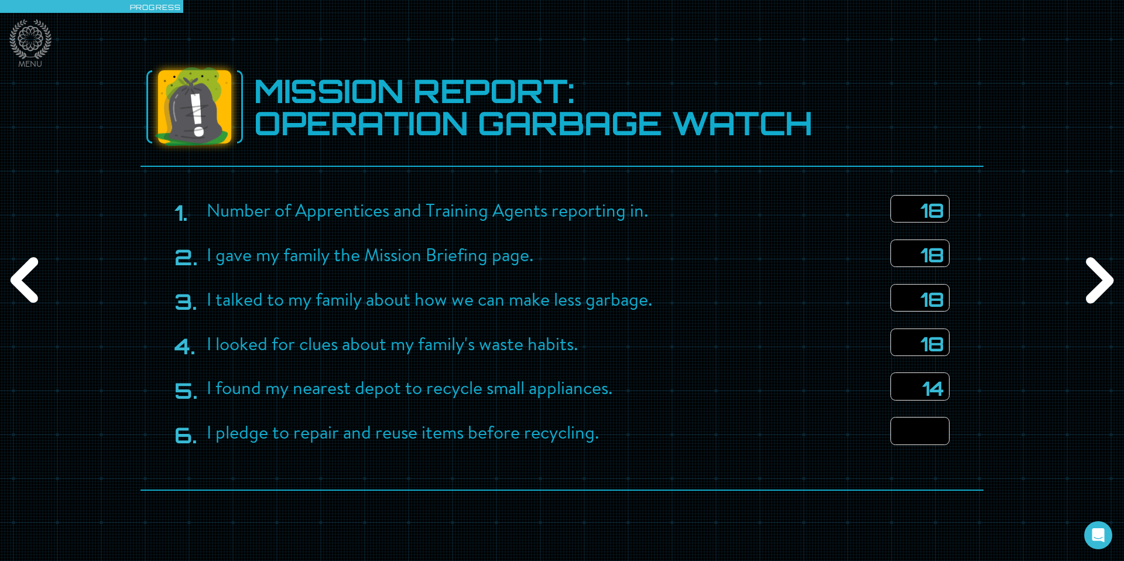
click at [923, 430] on input "number" at bounding box center [920, 431] width 59 height 28
type input "18"
click at [1101, 286] on div "Next" at bounding box center [1097, 280] width 54 height 168
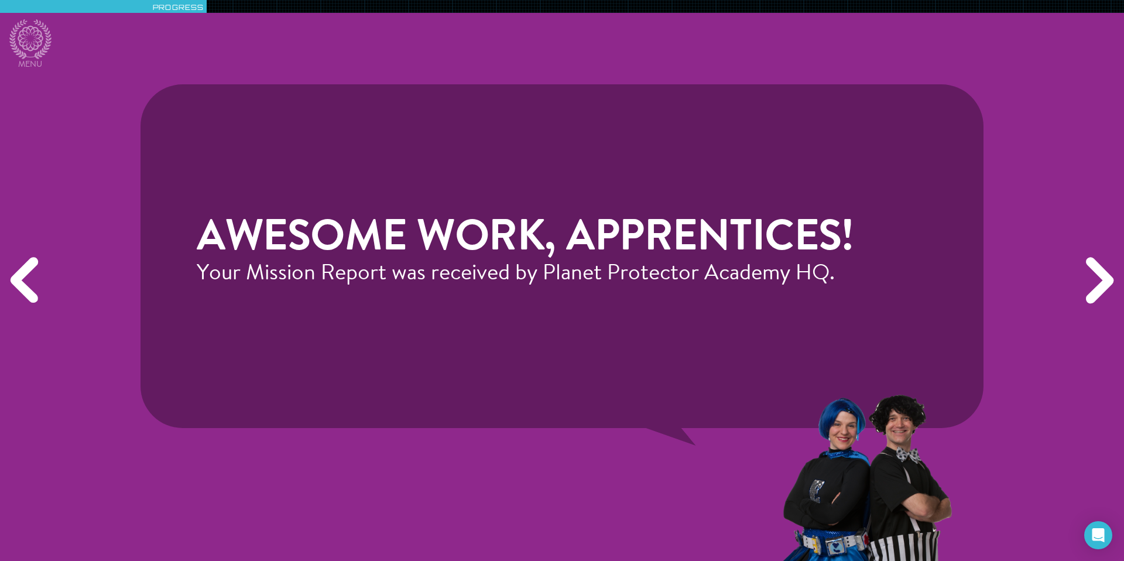
click at [1101, 286] on div "Next" at bounding box center [1097, 280] width 54 height 168
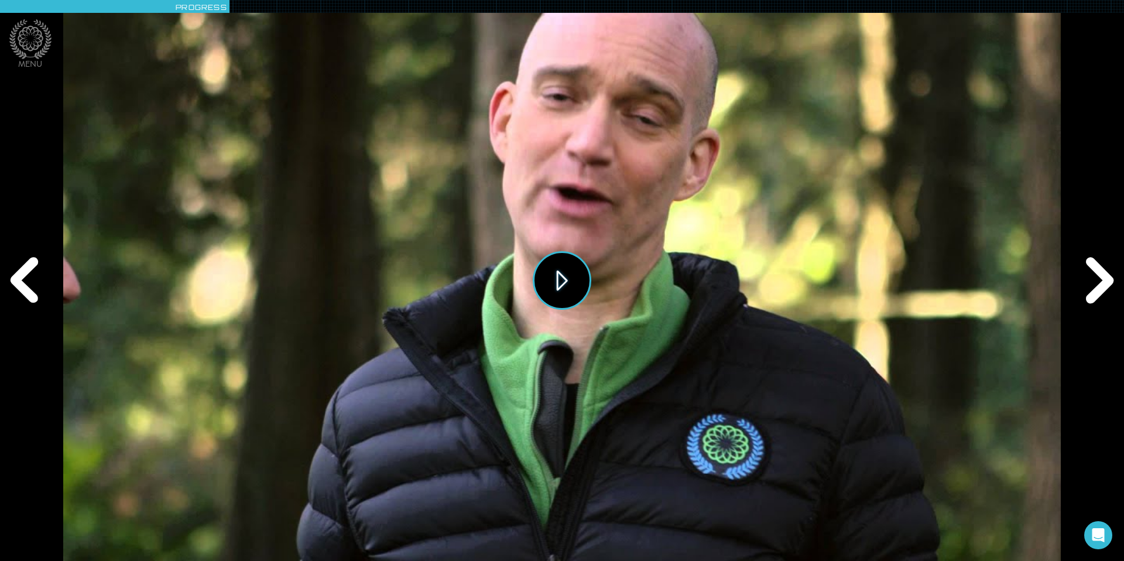
click at [556, 284] on button "Play" at bounding box center [562, 280] width 59 height 59
click at [1098, 276] on div "Next" at bounding box center [1097, 280] width 54 height 168
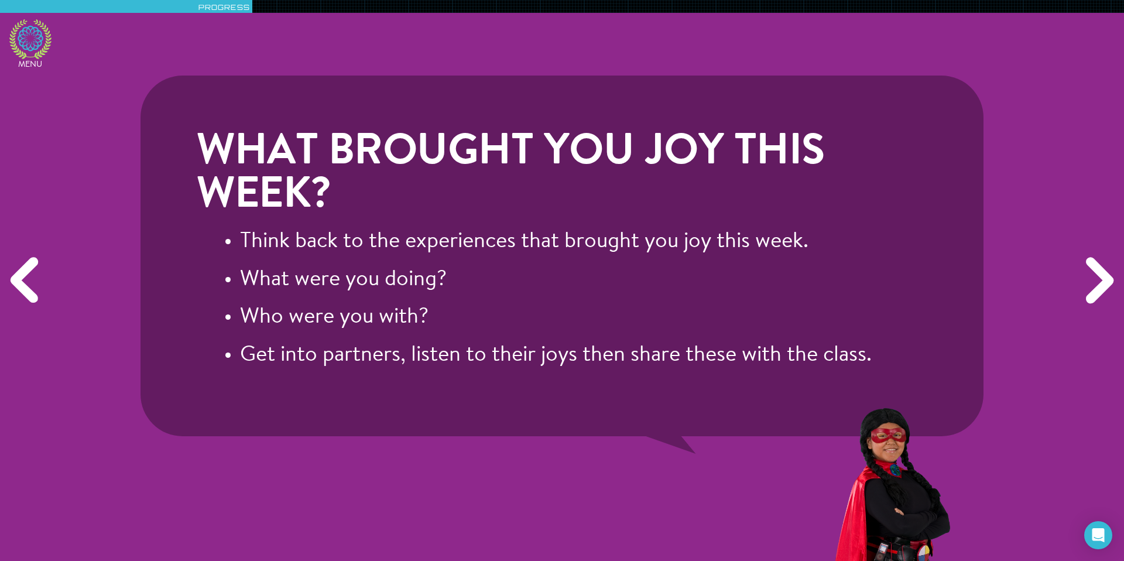
click at [35, 47] on icon at bounding box center [30, 39] width 42 height 40
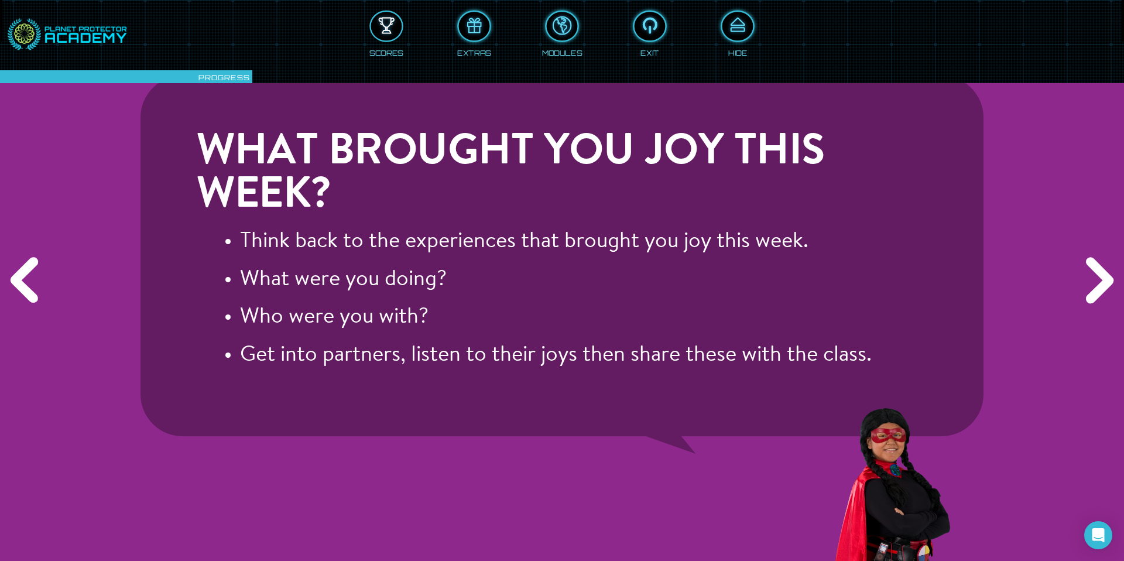
click at [382, 26] on div at bounding box center [386, 26] width 31 height 23
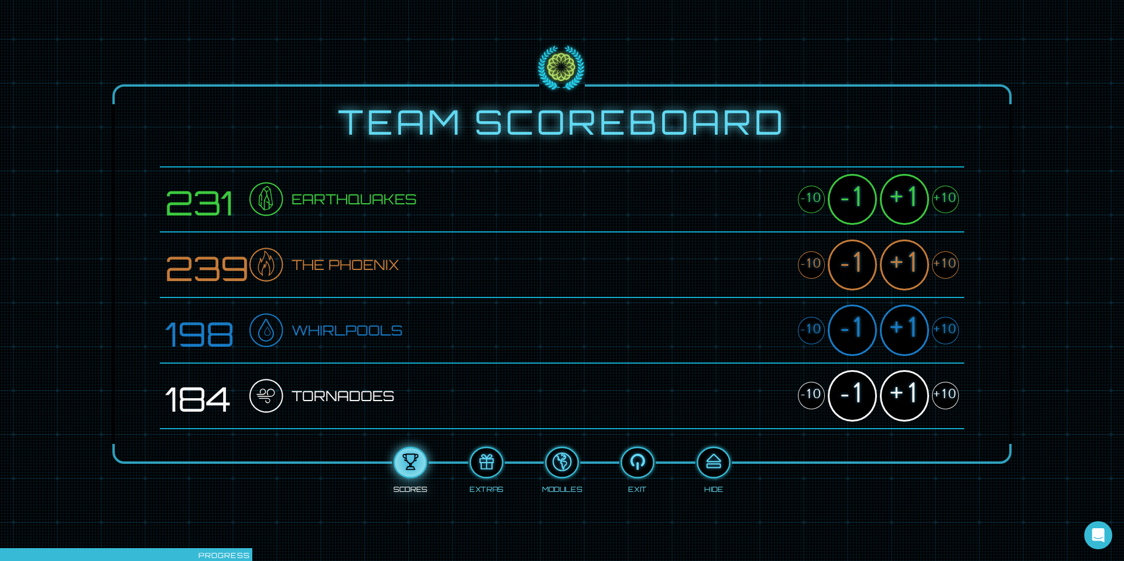
click at [856, 201] on div "-1" at bounding box center [852, 199] width 49 height 51
click at [950, 393] on div "+10" at bounding box center [945, 396] width 27 height 28
click at [859, 400] on div "-1" at bounding box center [852, 395] width 49 height 51
click at [906, 268] on div "+1" at bounding box center [904, 264] width 49 height 51
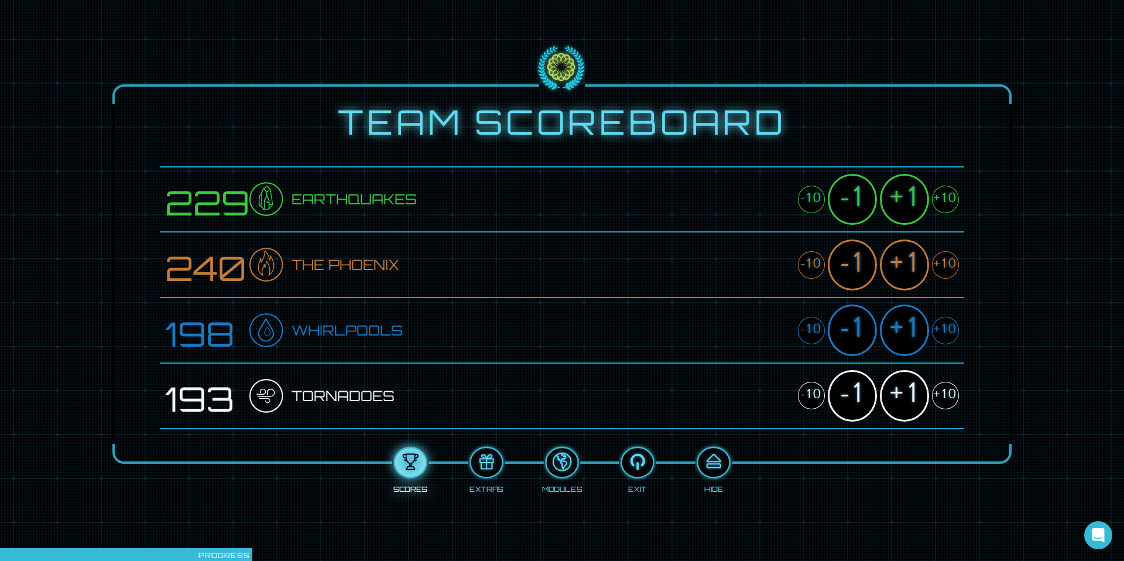
click at [906, 268] on div "+1" at bounding box center [904, 264] width 49 height 51
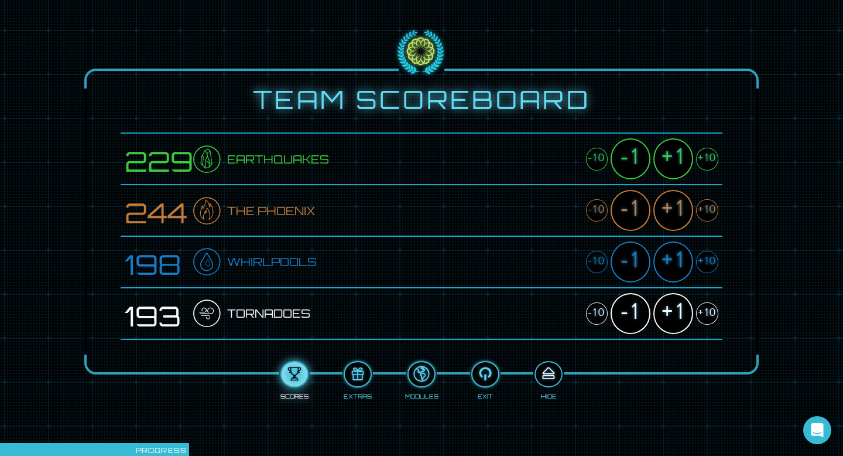
click at [553, 369] on div at bounding box center [549, 373] width 26 height 19
